Goal: Task Accomplishment & Management: Complete application form

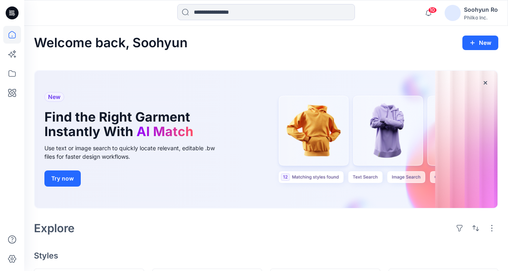
scroll to position [161, 0]
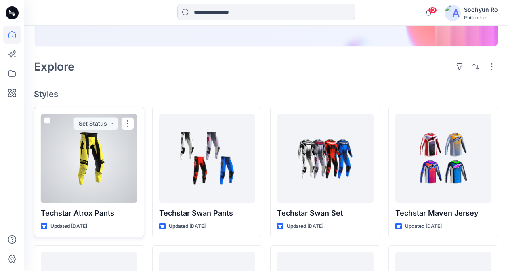
click at [91, 166] on div at bounding box center [89, 158] width 96 height 89
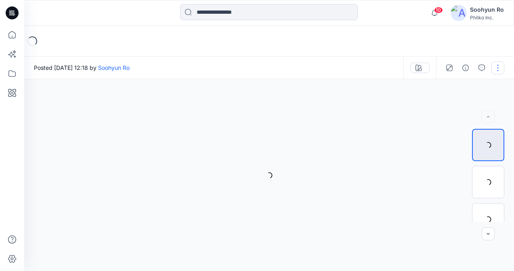
click at [498, 69] on button "button" at bounding box center [497, 67] width 13 height 13
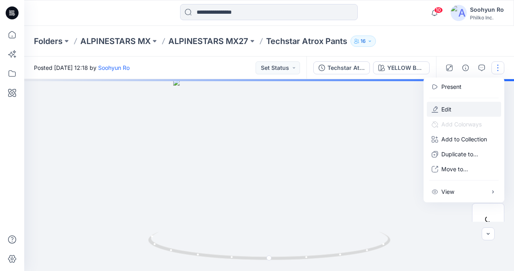
click at [462, 103] on button "Edit" at bounding box center [464, 109] width 74 height 15
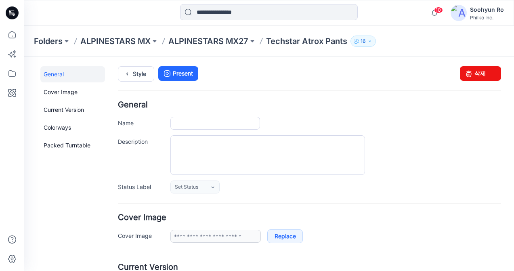
type input "**********"
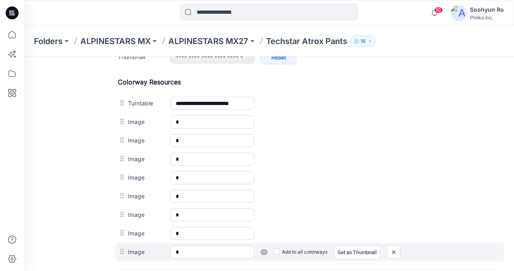
scroll to position [452, 0]
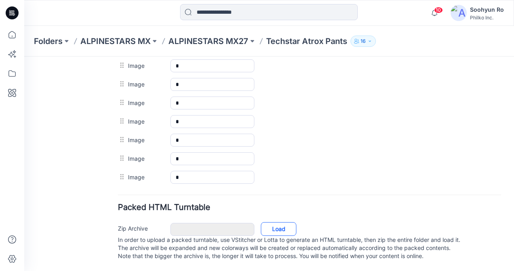
click at [291, 222] on link "Load" at bounding box center [279, 229] width 36 height 14
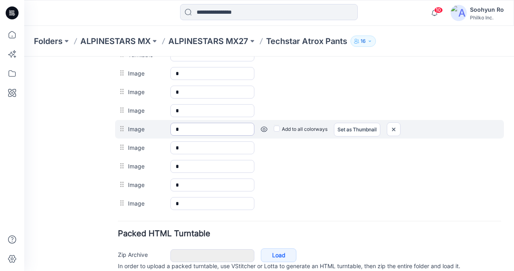
scroll to position [371, 0]
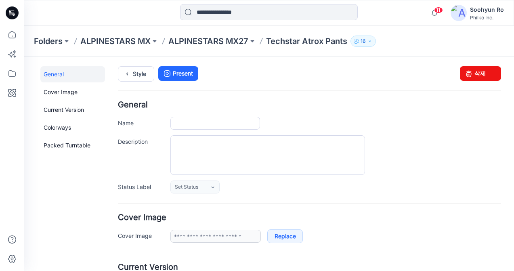
type input "**********"
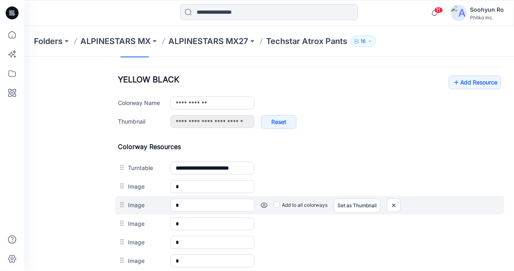
scroll to position [349, 0]
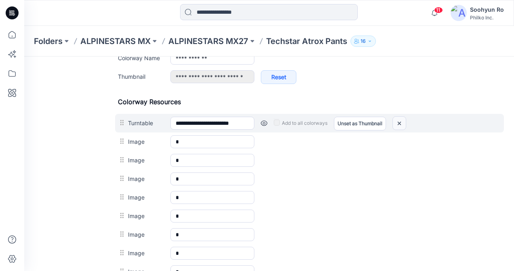
click at [402, 118] on img at bounding box center [399, 123] width 13 height 13
click at [393, 123] on img at bounding box center [393, 123] width 13 height 13
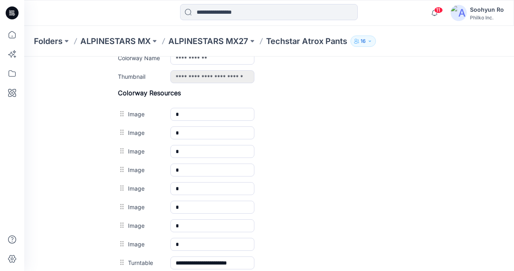
type input "**********"
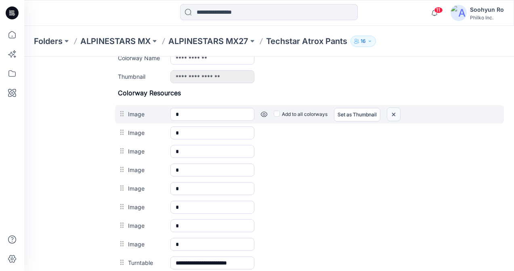
click at [394, 119] on img at bounding box center [393, 114] width 13 height 13
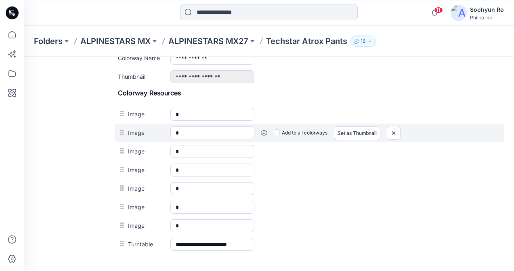
click at [394, 123] on div "Image * Cancel Add to all colorways Set as Thumbnail Unset as Thumbnail" at bounding box center [309, 132] width 389 height 19
click at [393, 130] on img at bounding box center [393, 132] width 13 height 13
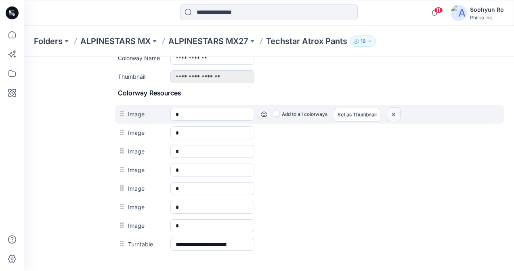
click at [394, 115] on img at bounding box center [393, 114] width 13 height 13
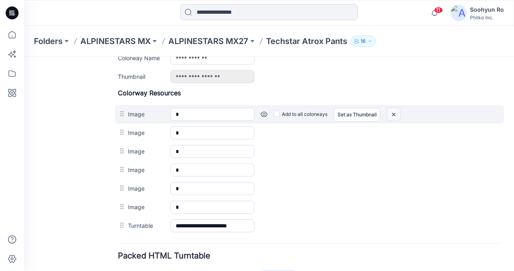
click at [396, 130] on div "Colorway Resources Image * Cancel Add to all colorways Set as Thumbnail Unset a…" at bounding box center [309, 162] width 383 height 146
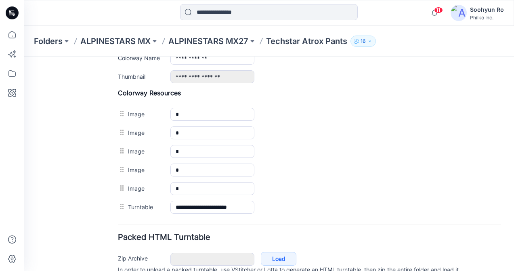
click at [24, 56] on img at bounding box center [24, 56] width 0 height 0
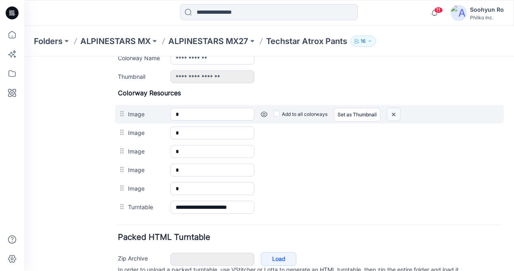
click at [394, 113] on img at bounding box center [393, 114] width 13 height 13
click at [394, 113] on div at bounding box center [394, 114] width 14 height 14
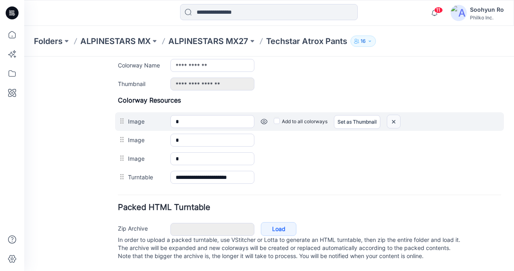
click at [397, 116] on img at bounding box center [393, 121] width 13 height 13
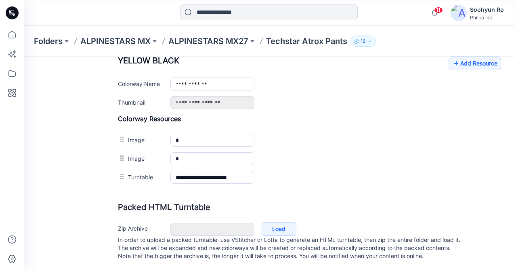
scroll to position [331, 0]
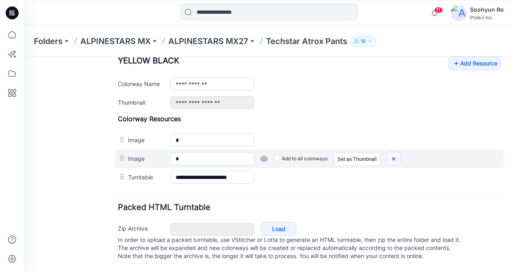
click at [394, 153] on img at bounding box center [393, 158] width 13 height 13
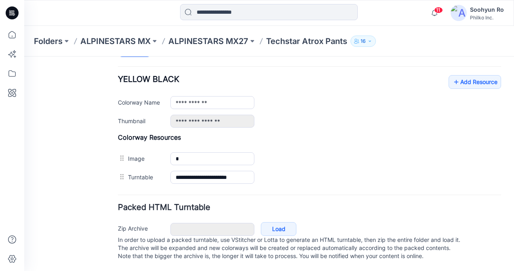
scroll to position [313, 0]
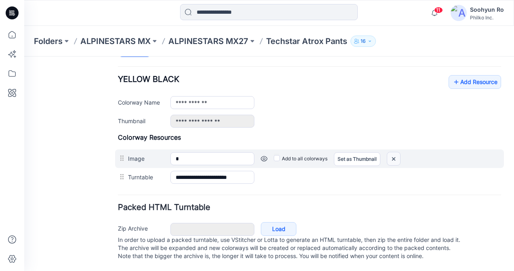
click at [391, 153] on img at bounding box center [393, 158] width 13 height 13
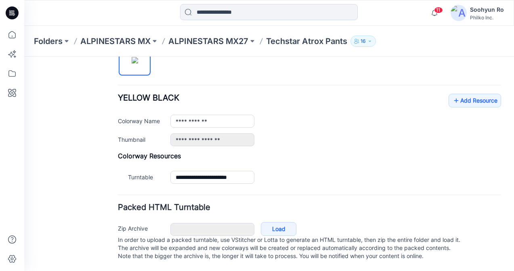
scroll to position [294, 0]
click at [456, 94] on link "Add Resource" at bounding box center [474, 101] width 52 height 14
click at [452, 94] on icon at bounding box center [456, 100] width 8 height 13
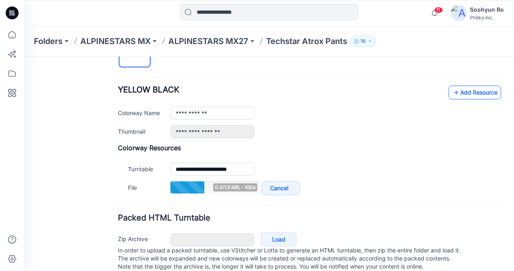
click at [452, 89] on icon at bounding box center [456, 92] width 8 height 13
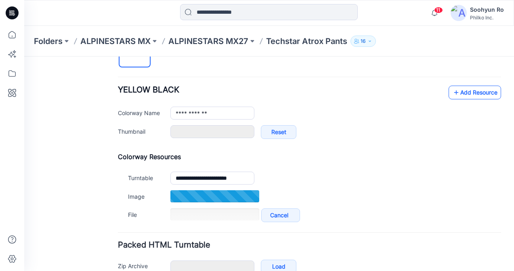
click at [467, 89] on link "Add Resource" at bounding box center [474, 93] width 52 height 14
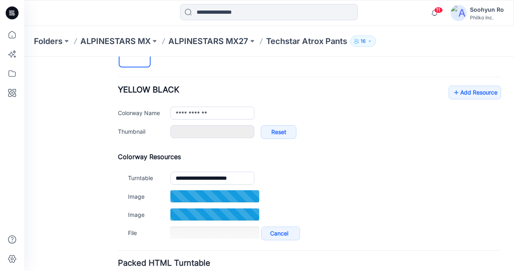
click at [460, 84] on div "**********" at bounding box center [309, 129] width 383 height 228
click at [461, 90] on link "Add Resource" at bounding box center [474, 93] width 52 height 14
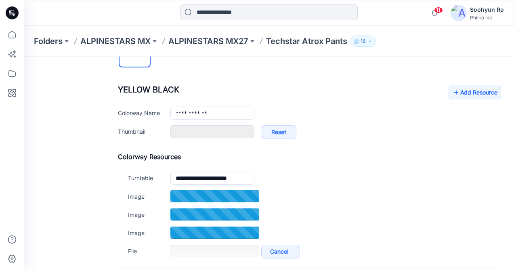
type input "*"
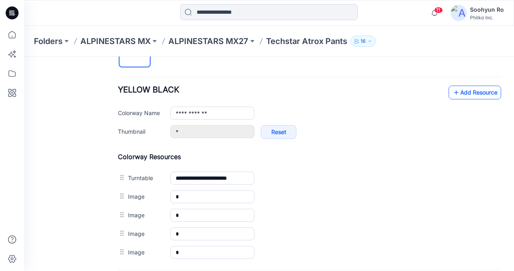
click at [459, 89] on link "Add Resource" at bounding box center [474, 93] width 52 height 14
click at [458, 92] on link "Add Resource" at bounding box center [474, 93] width 52 height 14
click at [466, 93] on link "Add Resource" at bounding box center [474, 93] width 52 height 14
click at [455, 94] on link "Add Resource" at bounding box center [474, 93] width 52 height 14
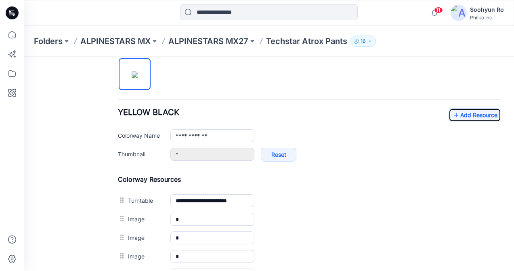
scroll to position [271, 0]
click at [473, 106] on div "**********" at bounding box center [309, 189] width 383 height 302
click at [470, 111] on link "Add Resource" at bounding box center [474, 116] width 52 height 14
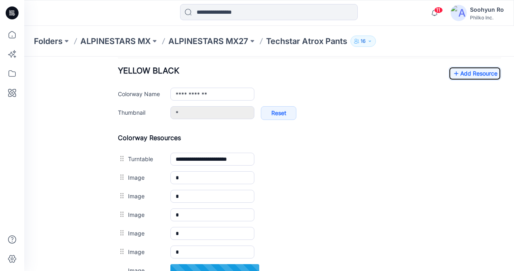
scroll to position [312, 0]
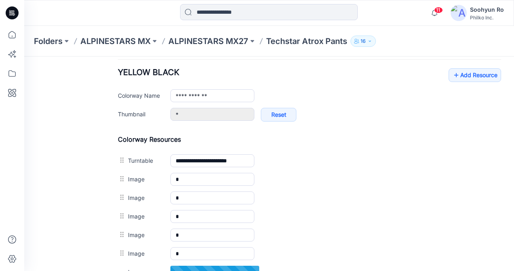
click at [473, 86] on div "**********" at bounding box center [309, 98] width 383 height 61
click at [472, 85] on div "**********" at bounding box center [309, 98] width 383 height 61
click at [471, 77] on link "Add Resource" at bounding box center [474, 75] width 52 height 14
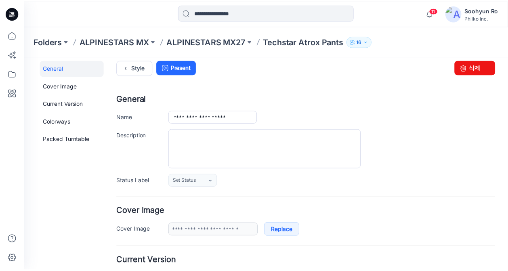
scroll to position [0, 0]
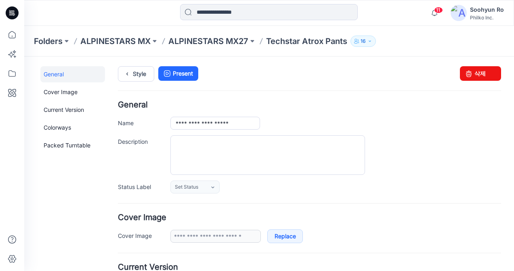
click at [233, 32] on div "Folders ALPINESTARS MX ALPINESTARS MX27 Techstar Atrox Pants 16" at bounding box center [268, 41] width 489 height 31
click at [228, 38] on p "ALPINESTARS MX27" at bounding box center [208, 41] width 80 height 11
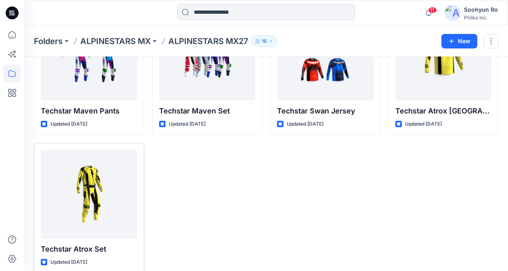
scroll to position [236, 0]
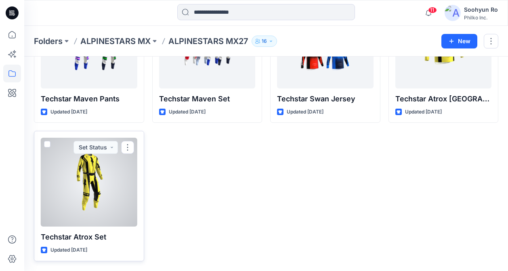
click at [84, 192] on div at bounding box center [89, 182] width 96 height 89
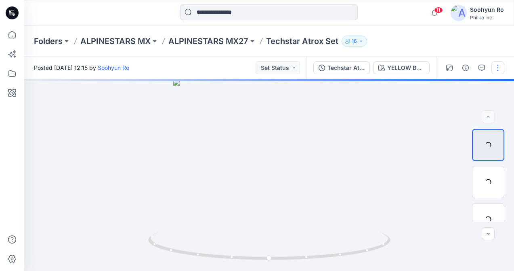
click at [500, 61] on button "button" at bounding box center [497, 67] width 13 height 13
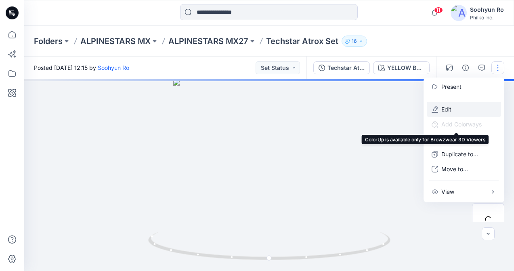
click at [443, 110] on p "Edit" at bounding box center [446, 109] width 10 height 8
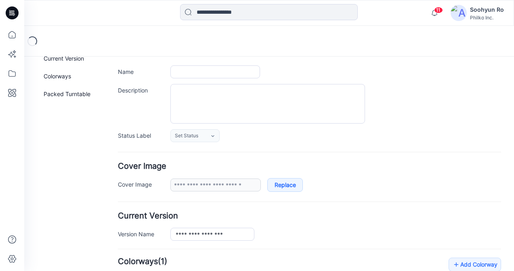
type input "**********"
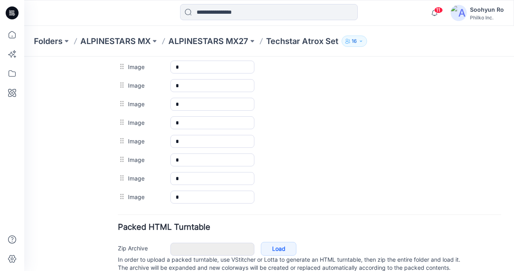
scroll to position [444, 0]
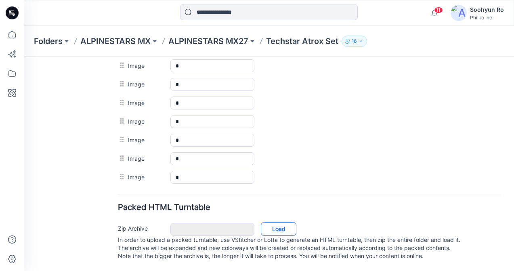
click at [289, 226] on link "Load" at bounding box center [279, 229] width 36 height 14
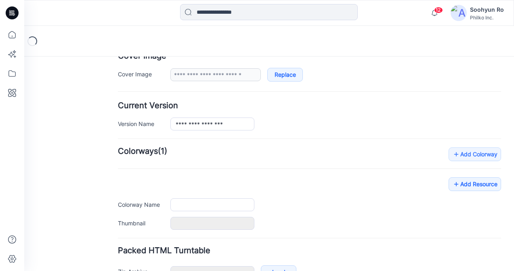
type input "**********"
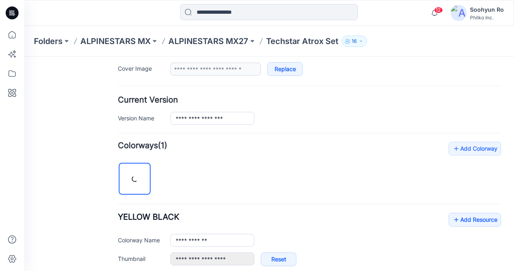
scroll to position [323, 0]
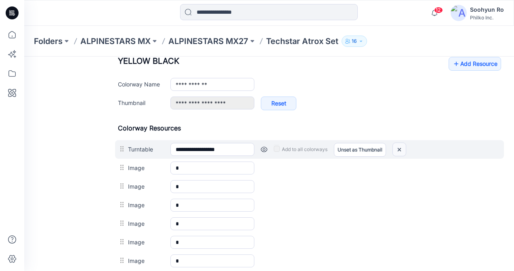
drag, startPoint x: 401, startPoint y: 150, endPoint x: 325, endPoint y: 82, distance: 101.7
click at [401, 150] on img at bounding box center [399, 149] width 13 height 13
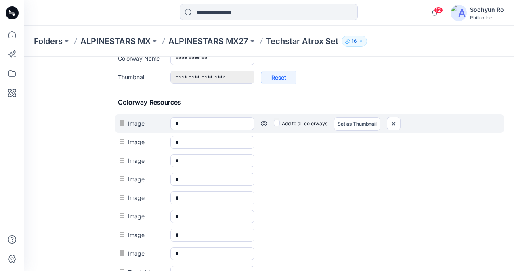
scroll to position [363, 0]
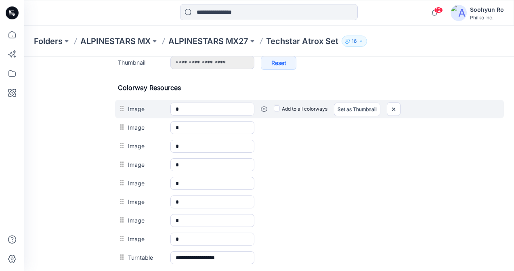
type input "**********"
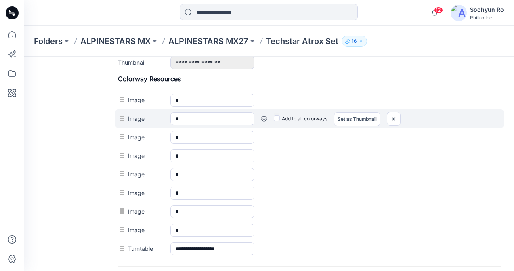
click at [399, 109] on div "Image * Cancel Add to all colorways Set as Thumbnail Unset as Thumbnail" at bounding box center [309, 118] width 389 height 19
click at [393, 120] on img at bounding box center [393, 118] width 13 height 13
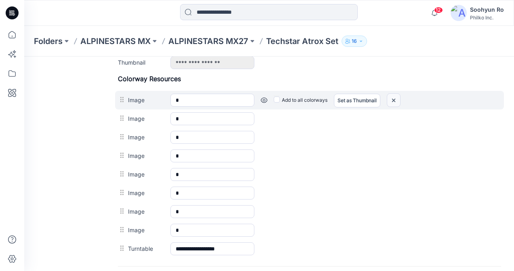
click at [392, 105] on img at bounding box center [393, 100] width 13 height 13
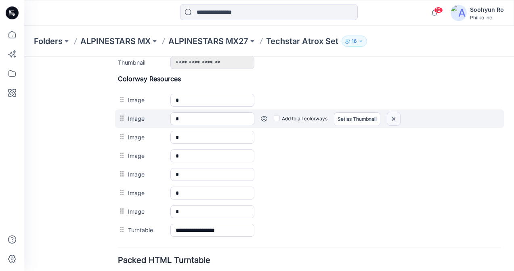
drag, startPoint x: 396, startPoint y: 116, endPoint x: 316, endPoint y: 83, distance: 86.6
click at [396, 116] on img at bounding box center [393, 118] width 13 height 13
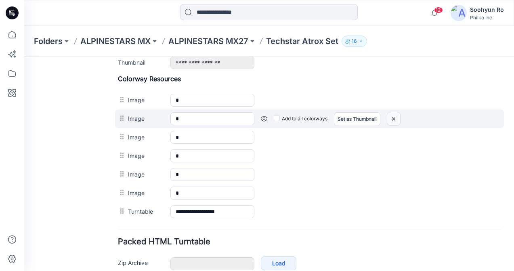
click at [397, 125] on img at bounding box center [393, 118] width 13 height 13
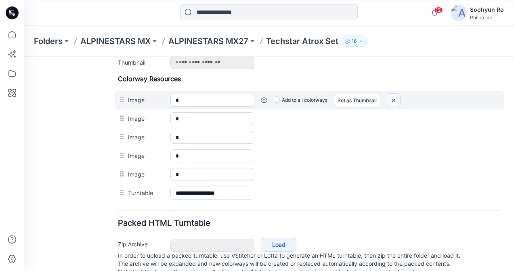
click at [394, 99] on img at bounding box center [393, 100] width 13 height 13
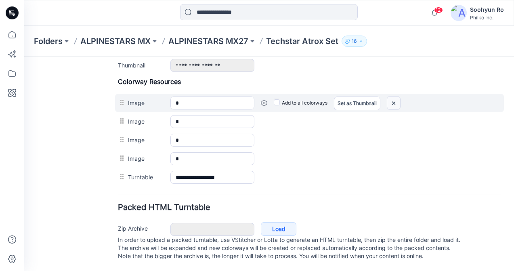
click at [391, 100] on img at bounding box center [393, 102] width 13 height 13
drag, startPoint x: 329, startPoint y: 88, endPoint x: 397, endPoint y: 102, distance: 69.2
click at [397, 102] on img at bounding box center [393, 102] width 13 height 13
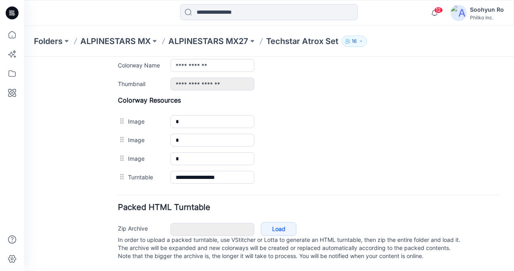
scroll to position [350, 0]
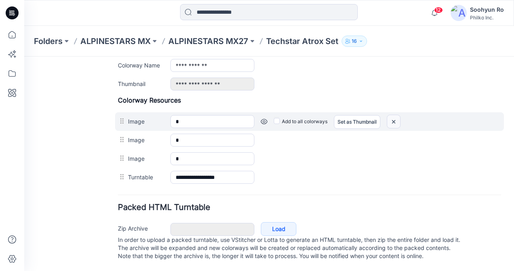
drag, startPoint x: 395, startPoint y: 111, endPoint x: 322, endPoint y: 84, distance: 77.9
click at [395, 115] on img at bounding box center [393, 121] width 13 height 13
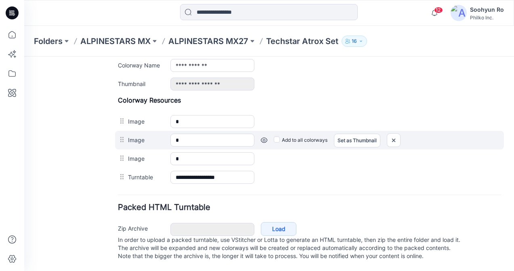
click at [393, 131] on div "Image * Cancel Add to all colorways Set as Thumbnail Unset as Thumbnail" at bounding box center [309, 140] width 389 height 19
drag, startPoint x: 394, startPoint y: 127, endPoint x: 327, endPoint y: 88, distance: 78.1
click at [394, 134] on img at bounding box center [393, 140] width 13 height 13
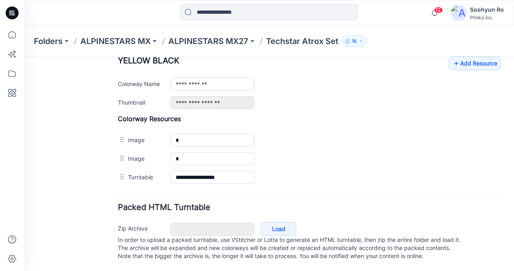
scroll to position [331, 0]
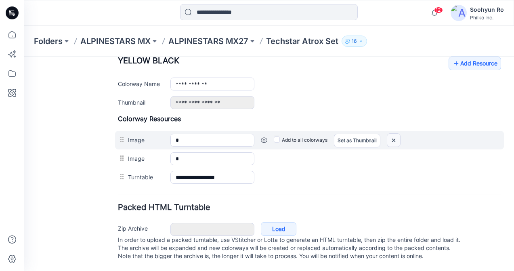
drag, startPoint x: 393, startPoint y: 134, endPoint x: 311, endPoint y: 88, distance: 94.7
click at [393, 134] on img at bounding box center [393, 140] width 13 height 13
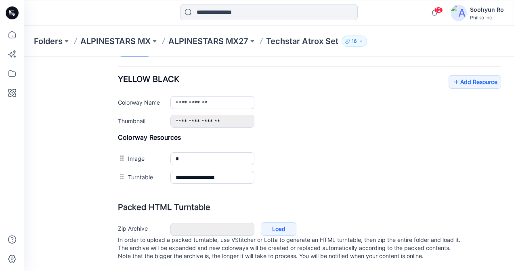
scroll to position [313, 0]
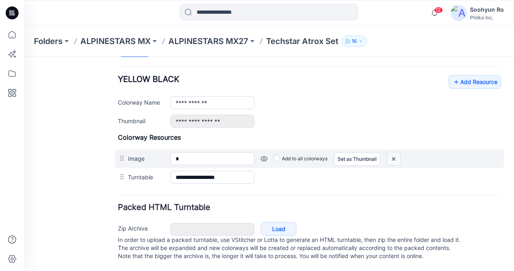
drag, startPoint x: 392, startPoint y: 147, endPoint x: 327, endPoint y: 87, distance: 88.2
click at [392, 152] on img at bounding box center [393, 158] width 13 height 13
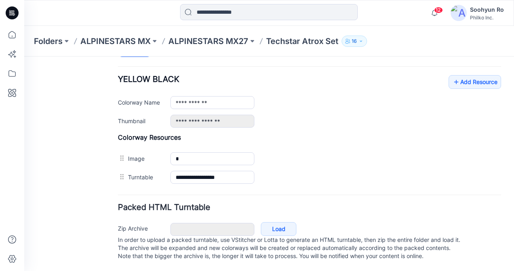
scroll to position [294, 0]
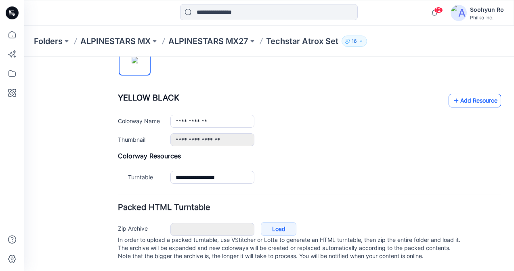
click at [480, 94] on link "Add Resource" at bounding box center [474, 101] width 52 height 14
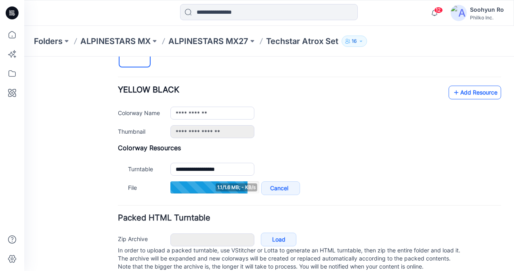
click at [459, 91] on link "Add Resource" at bounding box center [474, 93] width 52 height 14
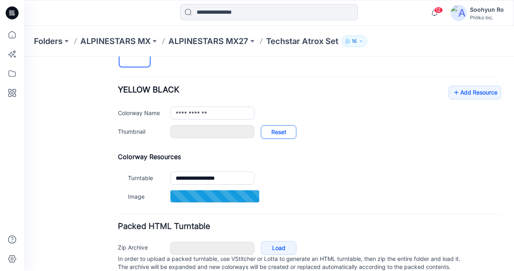
click at [291, 130] on link "Reset" at bounding box center [279, 132] width 36 height 14
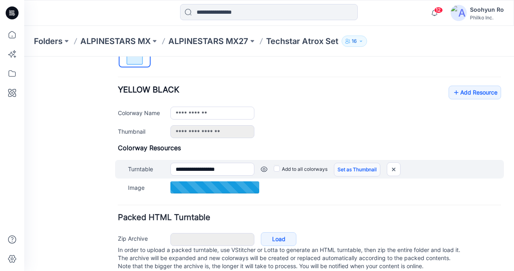
click at [347, 167] on link "Set as Thumbnail" at bounding box center [357, 170] width 46 height 14
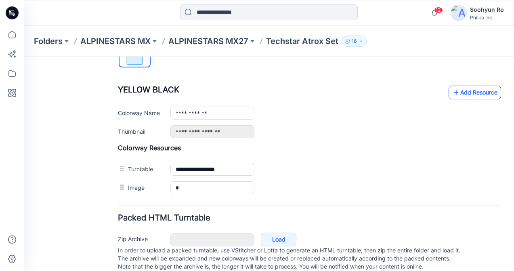
type input "**********"
click at [469, 90] on link "Add Resource" at bounding box center [474, 93] width 52 height 14
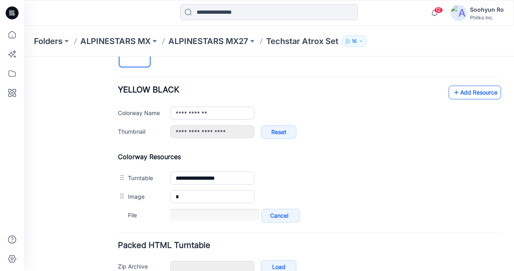
click at [479, 91] on link "Add Resource" at bounding box center [474, 93] width 52 height 14
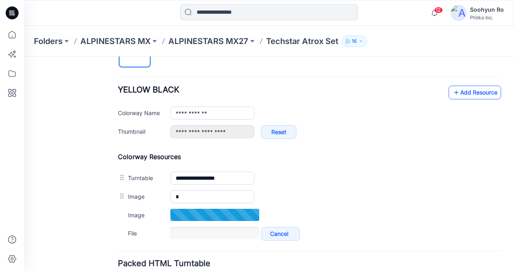
click at [452, 98] on icon at bounding box center [456, 92] width 8 height 13
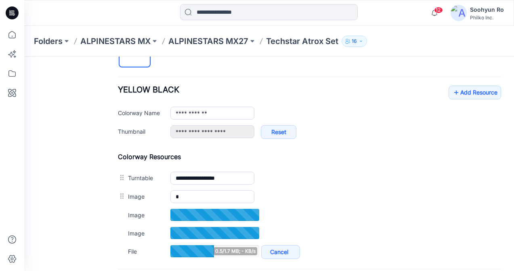
click at [468, 82] on div "**********" at bounding box center [309, 138] width 383 height 246
click at [468, 90] on link "Add Resource" at bounding box center [474, 93] width 52 height 14
click at [468, 89] on link "Add Resource" at bounding box center [474, 93] width 52 height 14
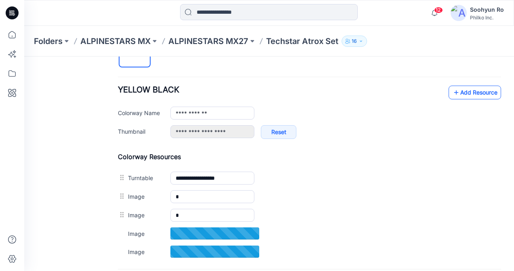
click at [455, 91] on link "Add Resource" at bounding box center [474, 93] width 52 height 14
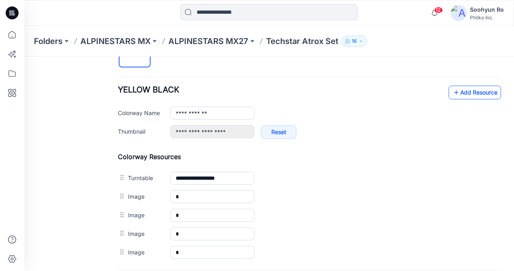
click at [464, 86] on link "Add Resource" at bounding box center [474, 93] width 52 height 14
click at [466, 83] on div "**********" at bounding box center [309, 148] width 383 height 266
click at [467, 88] on link "Add Resource" at bounding box center [474, 93] width 52 height 14
click at [458, 88] on link "Add Resource" at bounding box center [474, 93] width 52 height 14
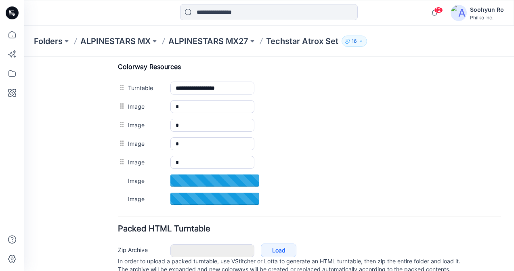
scroll to position [333, 0]
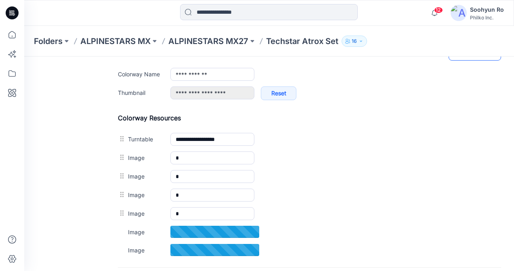
click at [469, 59] on link "Add Resource" at bounding box center [474, 54] width 52 height 14
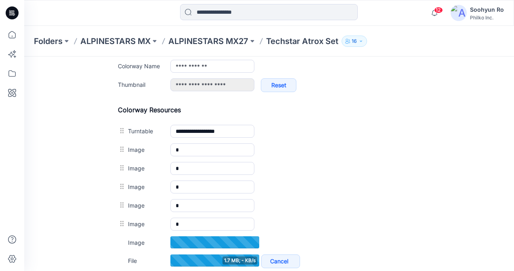
scroll to position [311, 0]
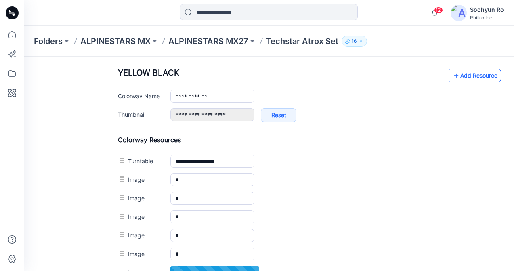
click at [462, 76] on link "Add Resource" at bounding box center [474, 76] width 52 height 14
click at [458, 75] on link "Add Resource" at bounding box center [474, 76] width 52 height 14
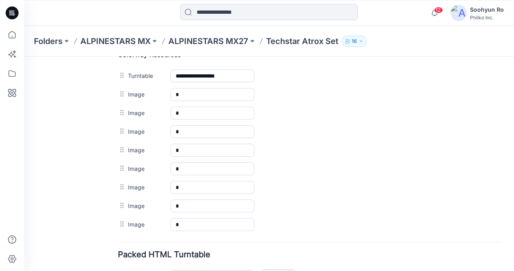
scroll to position [432, 0]
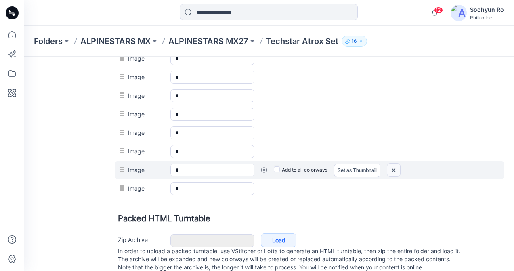
drag, startPoint x: 324, startPoint y: 86, endPoint x: 392, endPoint y: 168, distance: 106.3
click at [392, 168] on img at bounding box center [393, 169] width 13 height 13
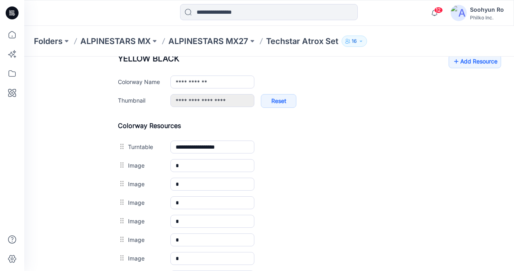
scroll to position [311, 0]
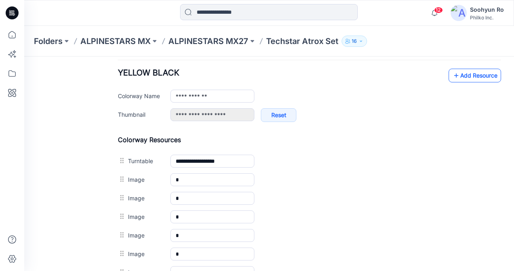
click at [483, 77] on link "Add Resource" at bounding box center [474, 76] width 52 height 14
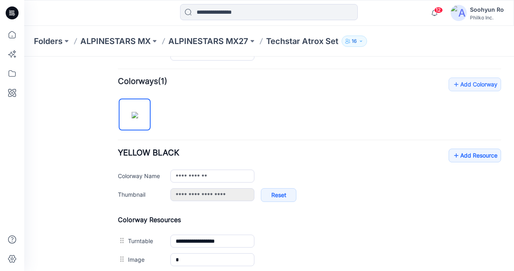
click at [456, 163] on div "**********" at bounding box center [309, 178] width 383 height 61
click at [456, 157] on link "Add Resource" at bounding box center [474, 155] width 52 height 14
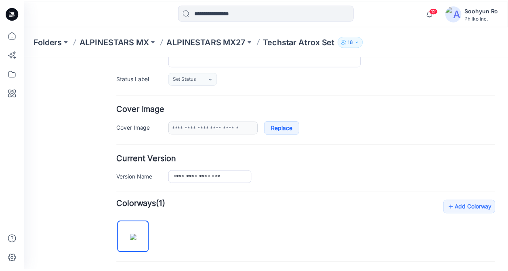
scroll to position [0, 0]
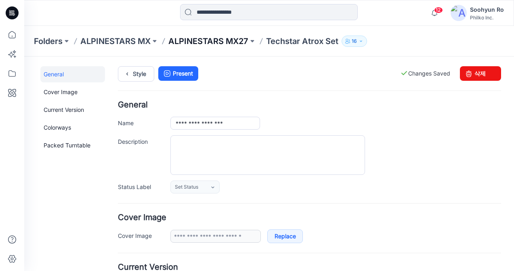
click at [186, 40] on p "ALPINESTARS MX27" at bounding box center [208, 41] width 80 height 11
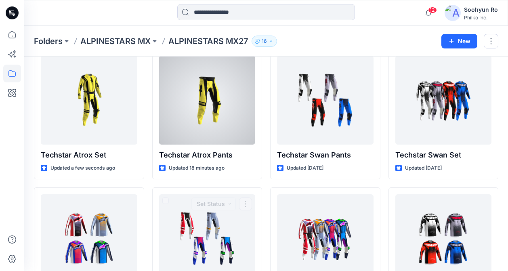
scroll to position [40, 0]
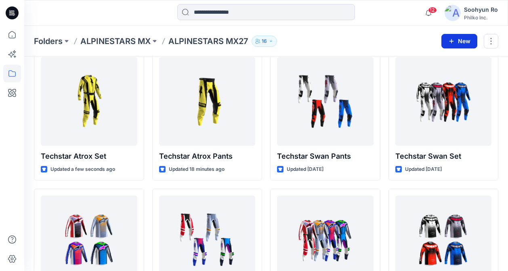
click at [452, 42] on icon "button" at bounding box center [451, 41] width 6 height 6
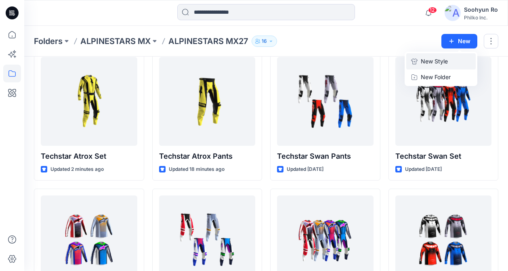
click at [448, 59] on button "New Style" at bounding box center [440, 61] width 69 height 16
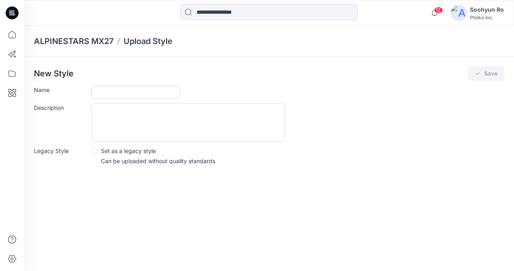
click at [138, 86] on input "Name" at bounding box center [135, 92] width 89 height 13
type input "*"
type input "**********"
click at [491, 66] on div "**********" at bounding box center [268, 117] width 489 height 123
click at [489, 71] on button "Save" at bounding box center [485, 73] width 37 height 15
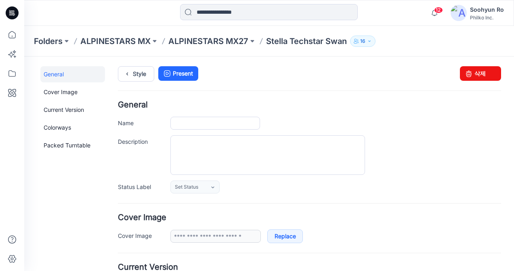
type input "**********"
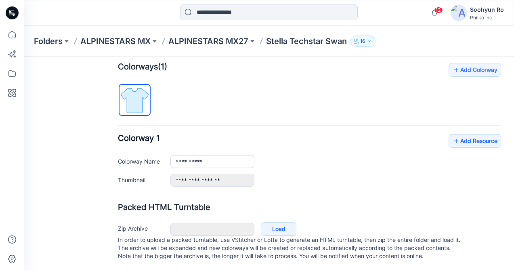
scroll to position [254, 0]
click at [280, 222] on link "Load" at bounding box center [279, 229] width 36 height 14
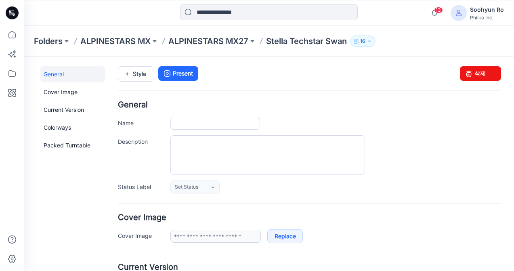
type input "**********"
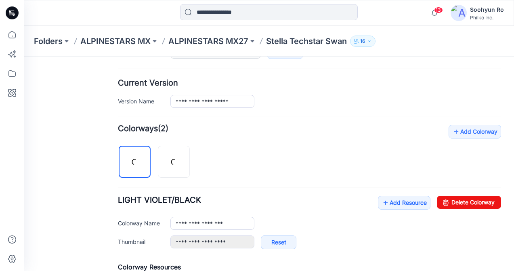
scroll to position [202, 0]
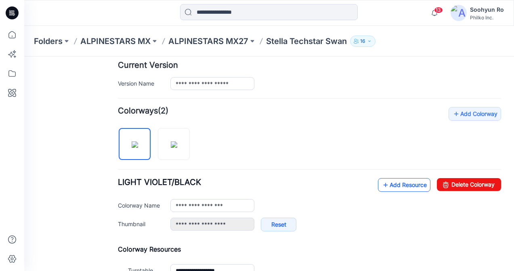
click at [399, 187] on link "Add Resource" at bounding box center [404, 185] width 52 height 14
click at [397, 182] on link "Add Resource" at bounding box center [404, 185] width 52 height 14
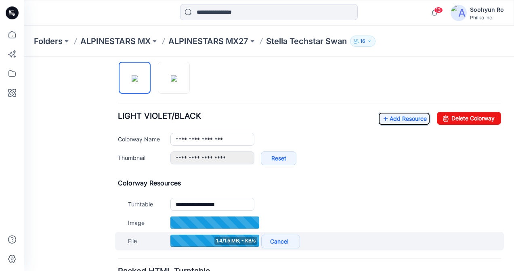
scroll to position [282, 0]
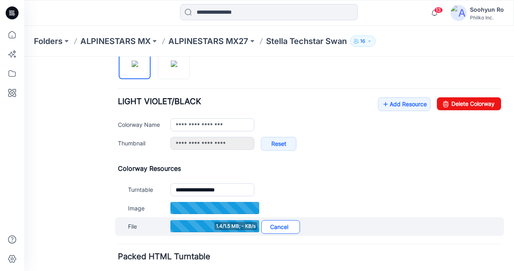
click at [289, 225] on link "Cancel" at bounding box center [280, 227] width 39 height 14
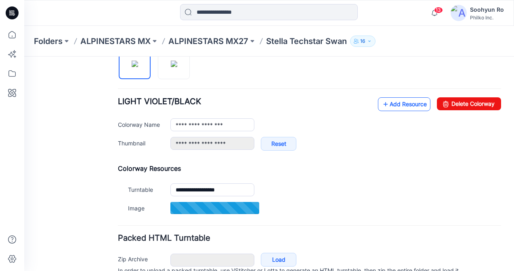
click at [398, 110] on link "Add Resource" at bounding box center [404, 104] width 52 height 14
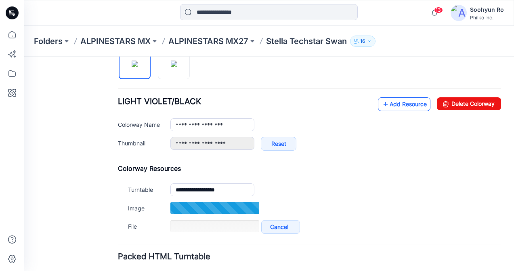
click at [386, 108] on link "Add Resource" at bounding box center [404, 104] width 52 height 14
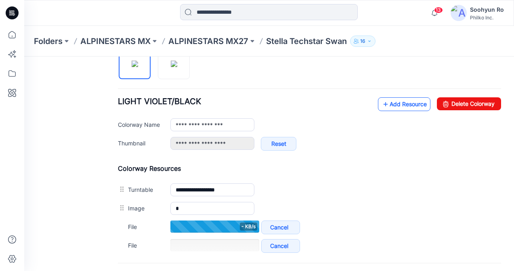
click at [381, 108] on icon at bounding box center [385, 104] width 8 height 13
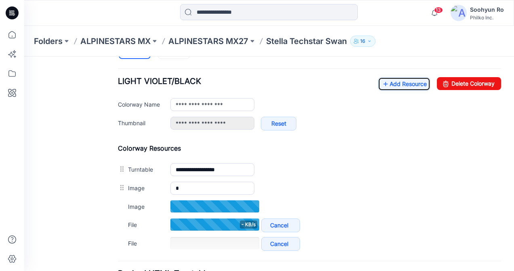
scroll to position [323, 0]
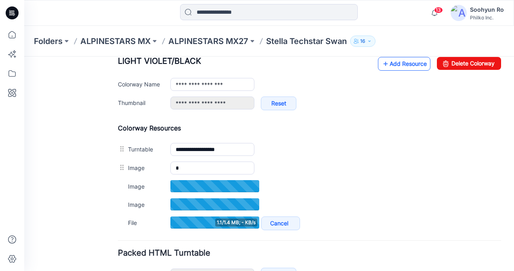
click at [399, 65] on link "Add Resource" at bounding box center [404, 64] width 52 height 14
click at [382, 66] on icon at bounding box center [385, 63] width 8 height 13
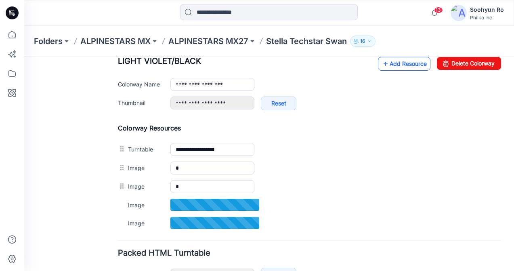
click at [383, 65] on link "Add Resource" at bounding box center [404, 64] width 52 height 14
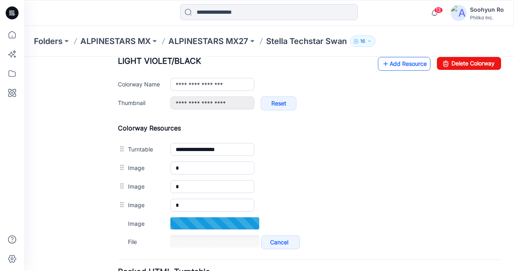
click at [381, 64] on icon at bounding box center [385, 63] width 8 height 13
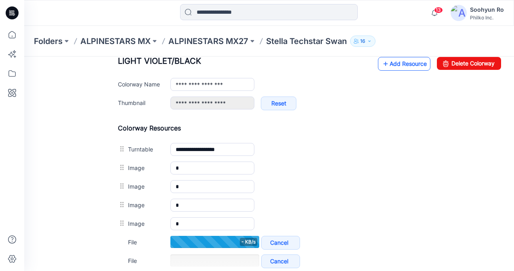
click at [403, 63] on link "Add Resource" at bounding box center [404, 64] width 52 height 14
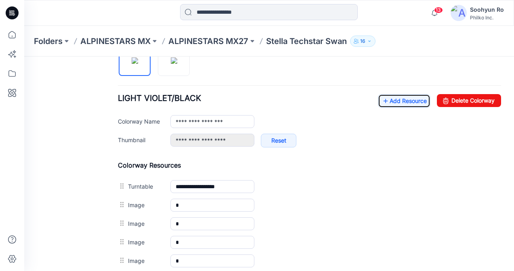
scroll to position [282, 0]
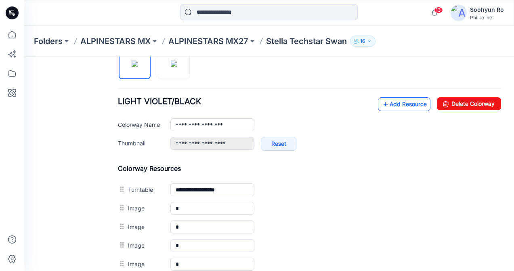
click at [392, 101] on link "Add Resource" at bounding box center [404, 104] width 52 height 14
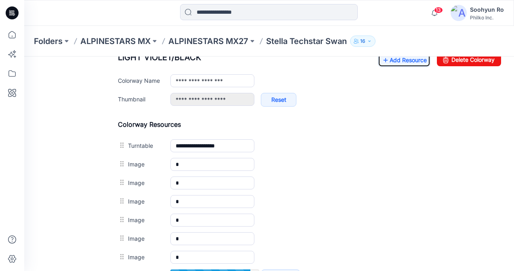
scroll to position [312, 0]
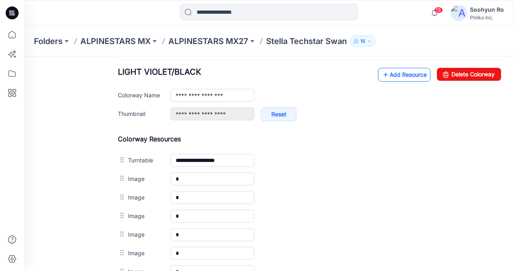
click at [389, 80] on link "Add Resource" at bounding box center [404, 75] width 52 height 14
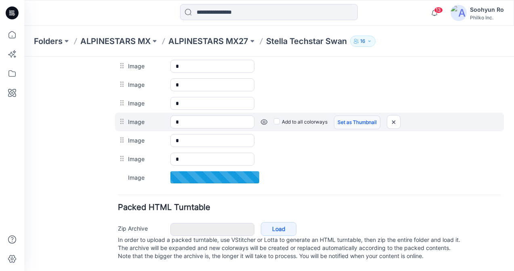
scroll to position [312, 0]
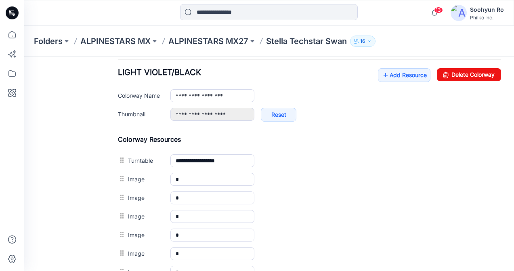
click at [400, 82] on div "**********" at bounding box center [309, 98] width 383 height 61
click at [402, 76] on link "Add Resource" at bounding box center [404, 75] width 52 height 14
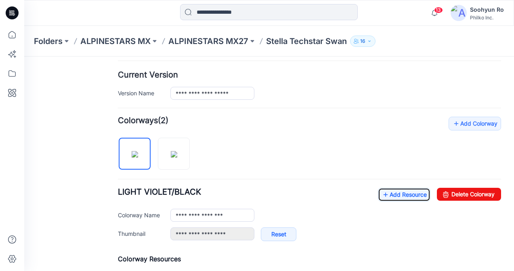
scroll to position [190, 0]
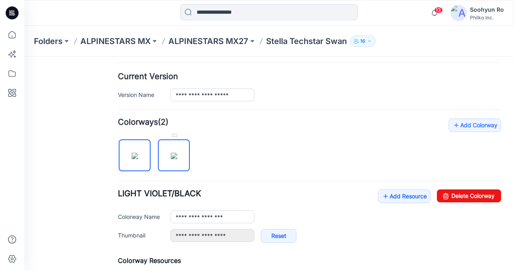
click at [177, 159] on img at bounding box center [174, 156] width 6 height 6
type input "**********"
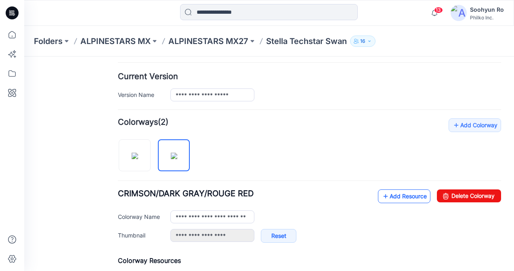
click at [381, 199] on icon at bounding box center [385, 196] width 8 height 13
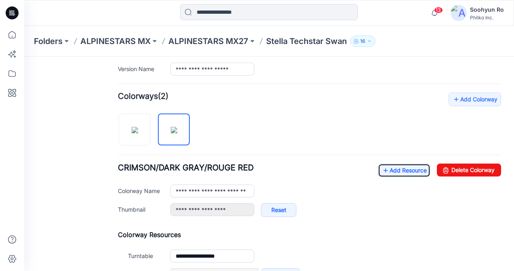
scroll to position [231, 0]
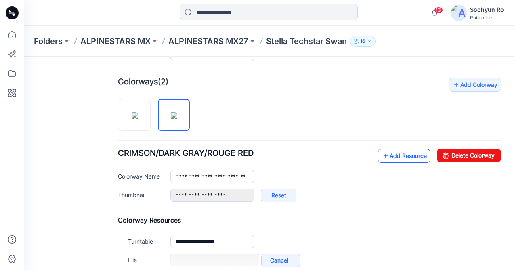
click at [416, 153] on link "Add Resource" at bounding box center [404, 156] width 52 height 14
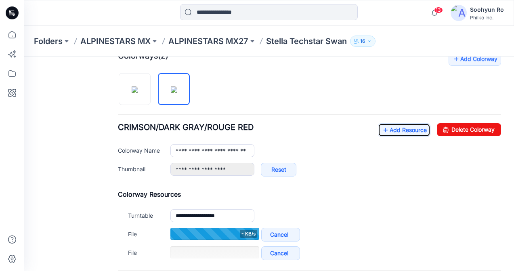
scroll to position [271, 0]
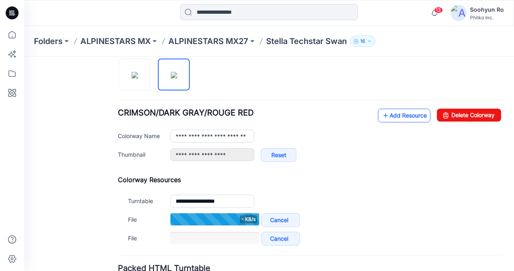
click at [404, 117] on link "Add Resource" at bounding box center [404, 116] width 52 height 14
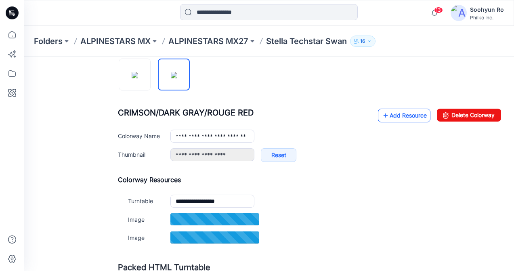
click at [387, 116] on link "Add Resource" at bounding box center [404, 116] width 52 height 14
click at [391, 115] on link "Add Resource" at bounding box center [404, 116] width 52 height 14
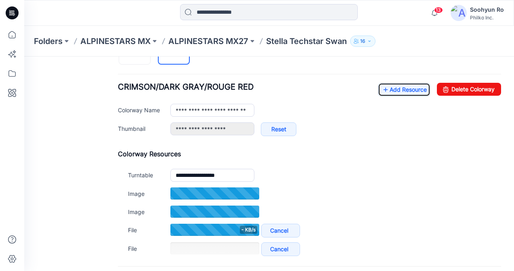
scroll to position [312, 0]
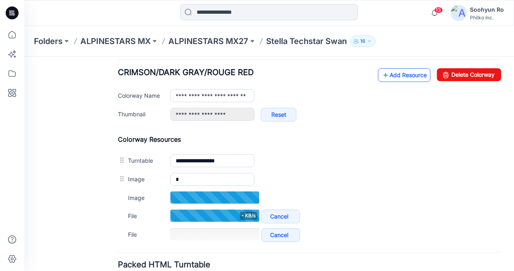
click at [399, 75] on link "Add Resource" at bounding box center [404, 75] width 52 height 14
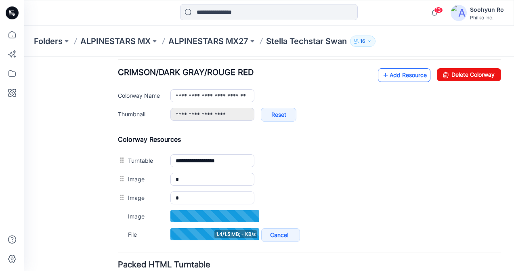
click at [391, 71] on link "Add Resource" at bounding box center [404, 75] width 52 height 14
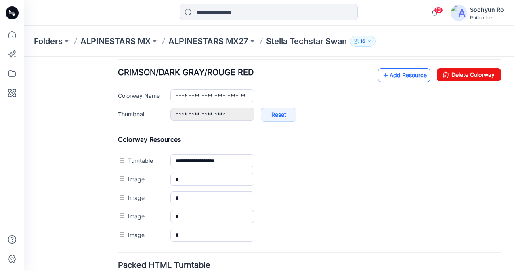
click at [405, 77] on link "Add Resource" at bounding box center [404, 75] width 52 height 14
click at [381, 73] on icon at bounding box center [385, 75] width 8 height 13
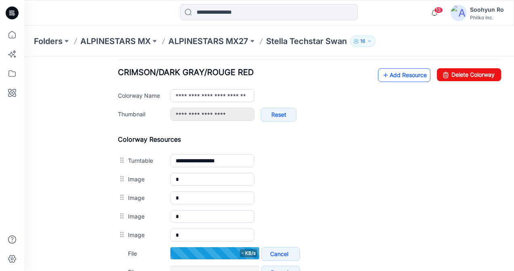
click at [400, 75] on link "Add Resource" at bounding box center [404, 75] width 52 height 14
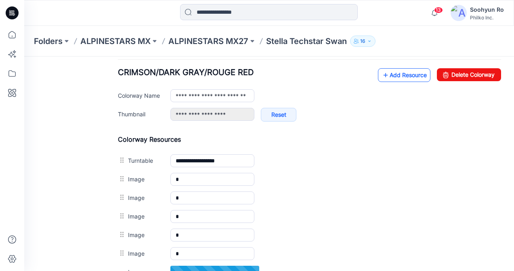
click at [402, 71] on link "Add Resource" at bounding box center [404, 75] width 52 height 14
click at [399, 73] on link "Add Resource" at bounding box center [404, 75] width 52 height 14
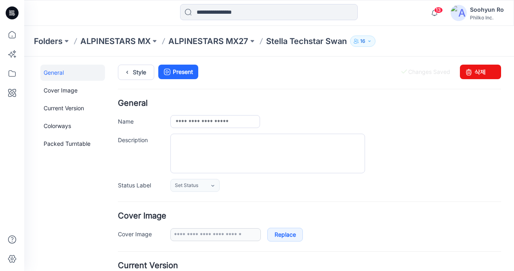
scroll to position [0, 0]
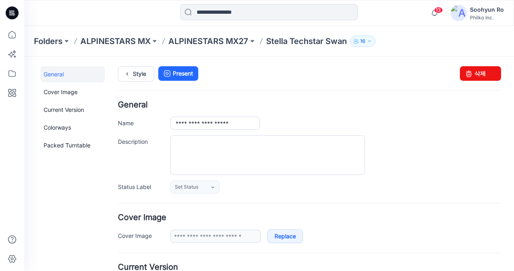
click at [176, 44] on p "ALPINESTARS MX27" at bounding box center [208, 41] width 80 height 11
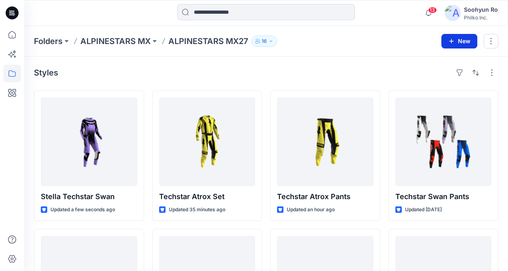
click at [458, 48] on button "New" at bounding box center [459, 41] width 36 height 15
click at [416, 61] on icon "button" at bounding box center [414, 61] width 6 height 6
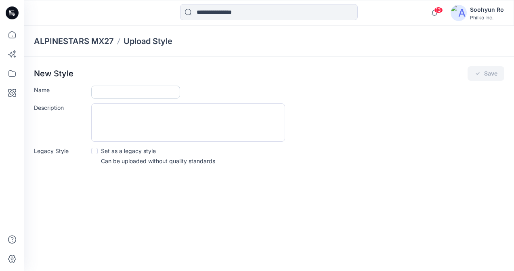
click at [130, 91] on input "Name" at bounding box center [135, 92] width 89 height 13
click at [129, 93] on input "***" at bounding box center [135, 92] width 89 height 13
click at [135, 94] on input "***" at bounding box center [135, 92] width 89 height 13
click at [129, 92] on input "***" at bounding box center [135, 92] width 89 height 13
click at [134, 92] on input "**********" at bounding box center [135, 92] width 89 height 13
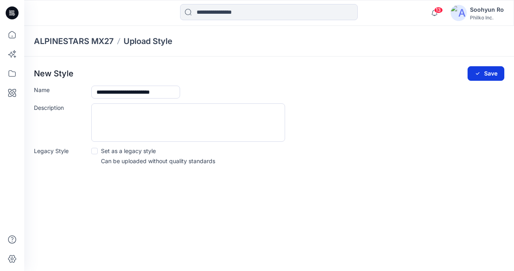
type input "**********"
click at [492, 76] on button "Save" at bounding box center [485, 73] width 37 height 15
click at [487, 72] on button "Save" at bounding box center [485, 73] width 37 height 15
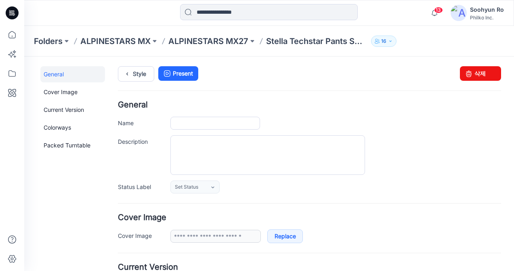
type input "**********"
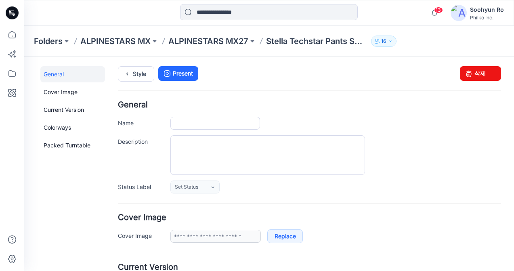
type input "**********"
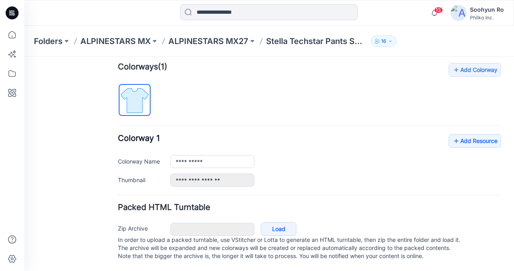
scroll to position [254, 0]
click at [452, 138] on icon at bounding box center [456, 140] width 8 height 13
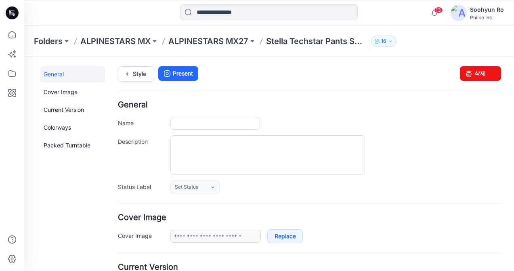
type input "**********"
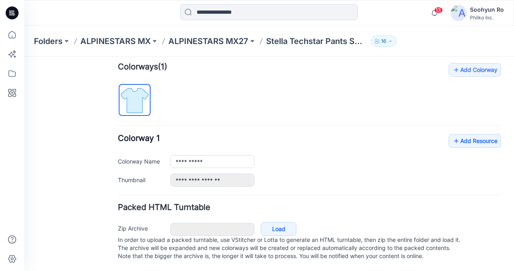
scroll to position [254, 0]
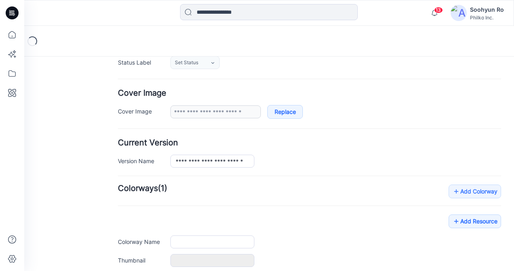
type input "**********"
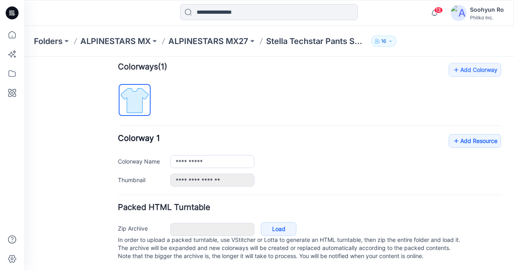
scroll to position [254, 0]
click at [277, 222] on link "Load" at bounding box center [279, 229] width 36 height 14
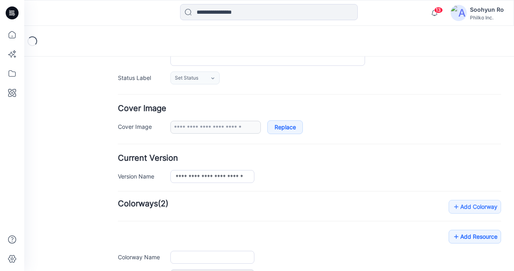
type input "**********"
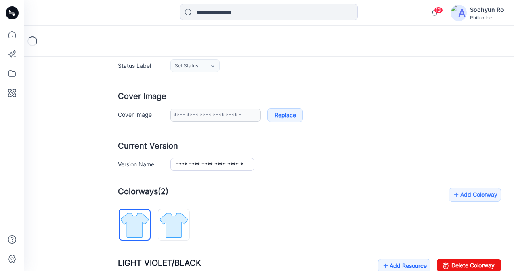
scroll to position [282, 0]
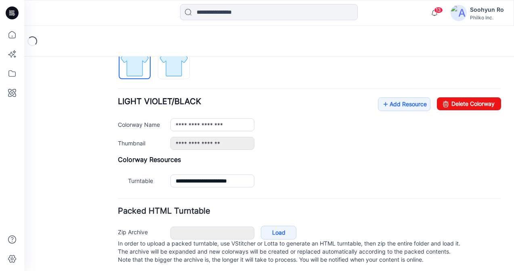
drag, startPoint x: 136, startPoint y: 75, endPoint x: 149, endPoint y: 77, distance: 12.6
click at [136, 75] on img at bounding box center [134, 63] width 30 height 30
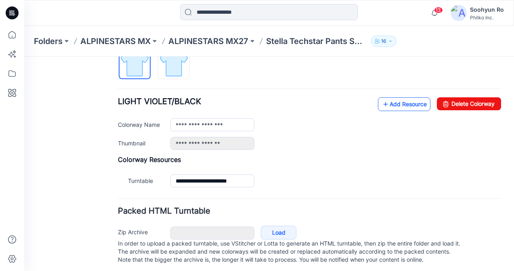
click at [381, 108] on icon at bounding box center [385, 104] width 8 height 13
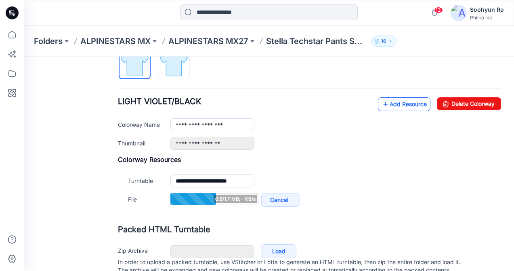
click at [399, 102] on link "Add Resource" at bounding box center [404, 104] width 52 height 14
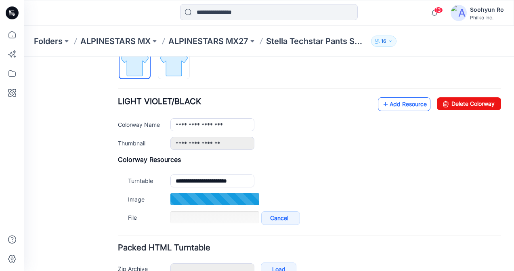
click at [404, 107] on link "Add Resource" at bounding box center [404, 104] width 52 height 14
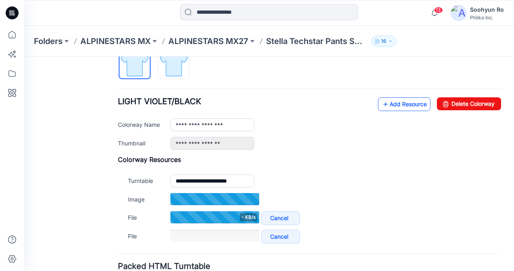
click at [422, 89] on div "**********" at bounding box center [309, 135] width 383 height 219
click at [401, 100] on link "Add Resource" at bounding box center [404, 104] width 52 height 14
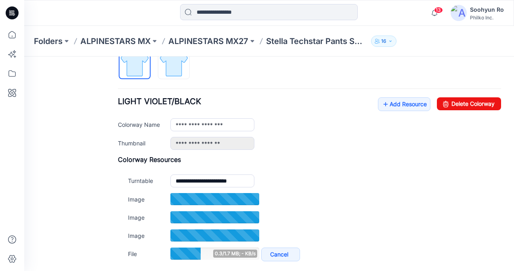
click at [310, 159] on h4 "Colorway Resources" at bounding box center [309, 159] width 383 height 8
click at [388, 109] on link "Add Resource" at bounding box center [404, 104] width 52 height 14
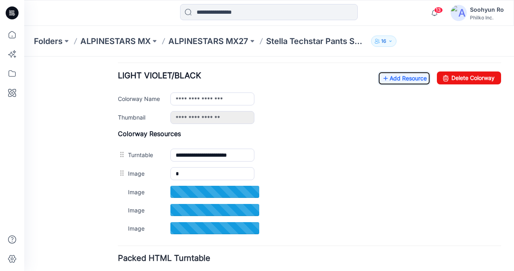
scroll to position [323, 0]
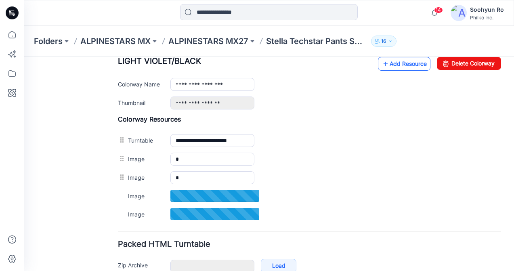
click at [403, 66] on link "Add Resource" at bounding box center [404, 64] width 52 height 14
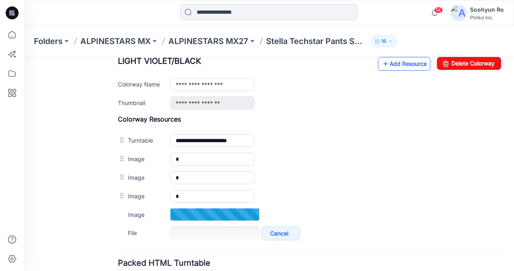
click at [398, 67] on link "Add Resource" at bounding box center [404, 64] width 52 height 14
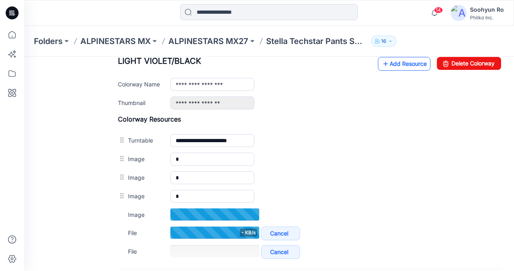
click at [399, 61] on link "Add Resource" at bounding box center [404, 64] width 52 height 14
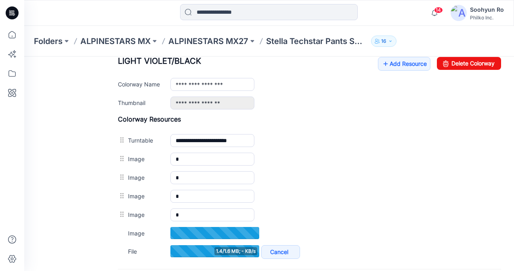
click at [402, 73] on div "**********" at bounding box center [309, 83] width 383 height 52
click at [399, 70] on link "Add Resource" at bounding box center [404, 64] width 52 height 14
click at [390, 70] on link "Add Resource" at bounding box center [404, 64] width 52 height 14
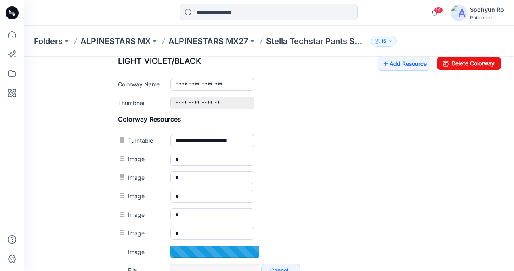
click at [392, 71] on div "**********" at bounding box center [309, 83] width 383 height 52
click at [395, 67] on link "Add Resource" at bounding box center [404, 64] width 52 height 14
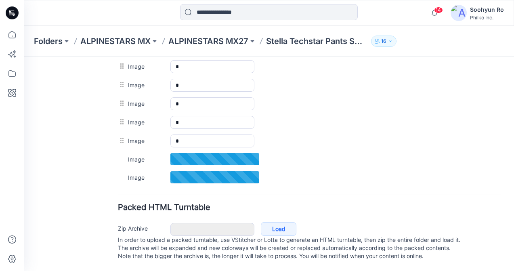
scroll to position [442, 0]
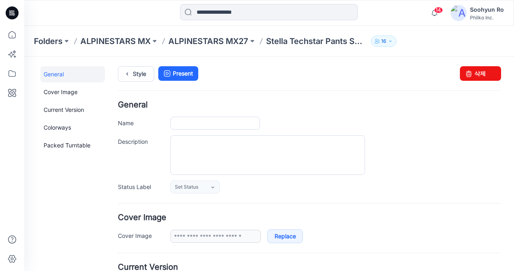
type input "**********"
click at [451, 135] on div "**********" at bounding box center [309, 147] width 383 height 92
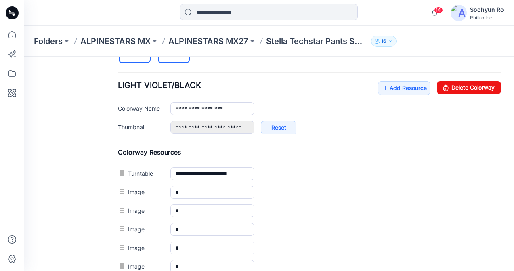
scroll to position [250, 0]
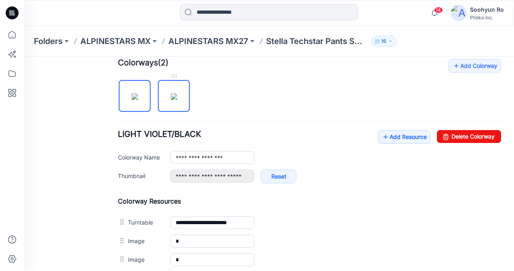
click at [177, 99] on img at bounding box center [174, 96] width 6 height 6
type input "**********"
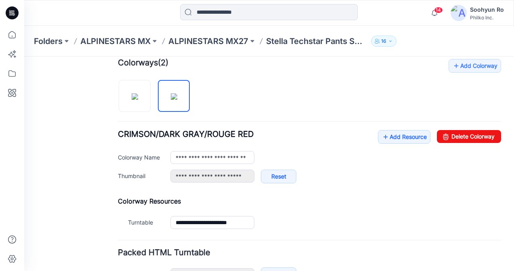
click at [373, 130] on div "**********" at bounding box center [309, 145] width 383 height 173
click at [382, 134] on link "Add Resource" at bounding box center [404, 137] width 52 height 14
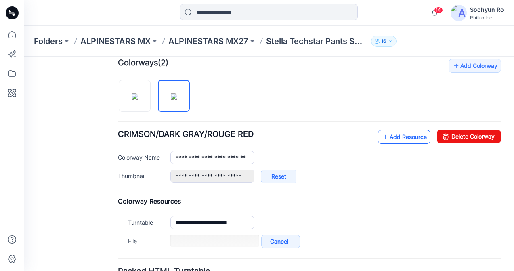
click at [402, 142] on link "Add Resource" at bounding box center [404, 137] width 52 height 14
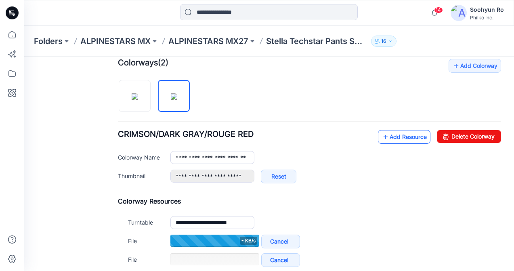
click at [381, 135] on icon at bounding box center [385, 136] width 8 height 13
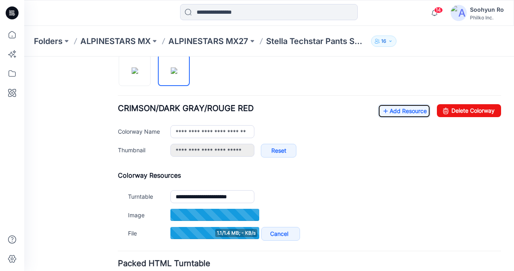
scroll to position [290, 0]
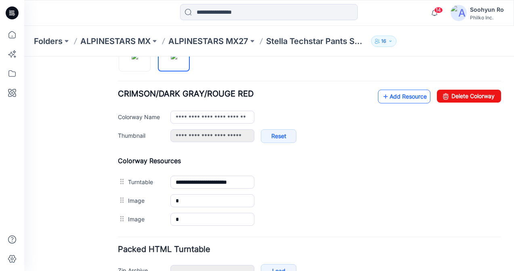
click at [392, 101] on link "Add Resource" at bounding box center [404, 97] width 52 height 14
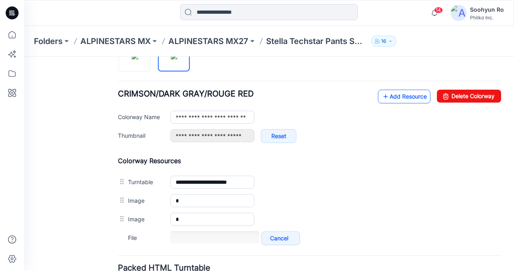
click at [391, 98] on link "Add Resource" at bounding box center [404, 97] width 52 height 14
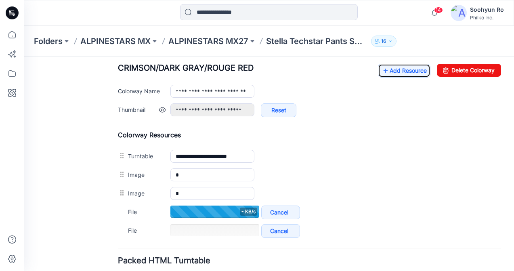
scroll to position [330, 0]
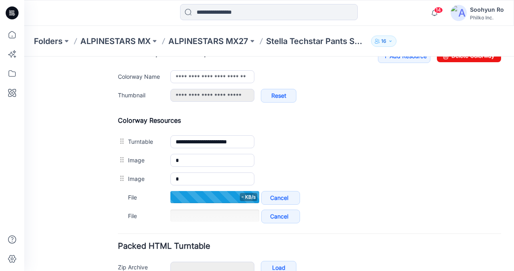
click at [381, 64] on div "**********" at bounding box center [309, 79] width 383 height 61
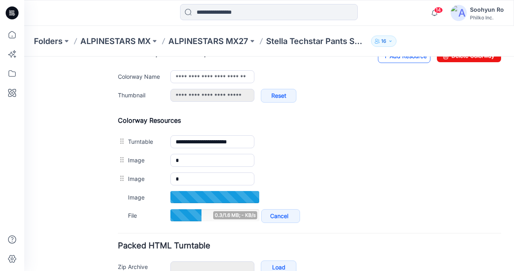
click at [387, 58] on link "Add Resource" at bounding box center [404, 56] width 52 height 14
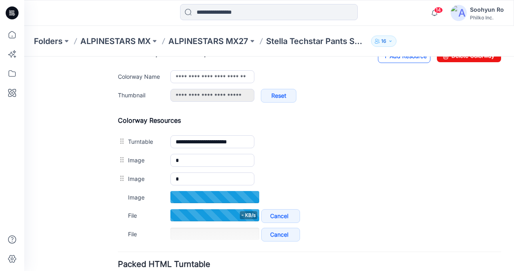
click at [388, 62] on link "Add Resource" at bounding box center [404, 56] width 52 height 14
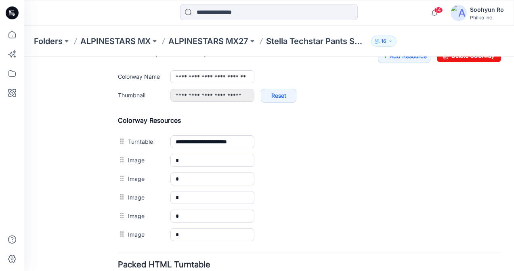
click at [391, 66] on div "**********" at bounding box center [309, 79] width 383 height 61
click at [396, 61] on link "Add Resource" at bounding box center [404, 56] width 52 height 14
click at [398, 63] on div "**********" at bounding box center [309, 79] width 383 height 61
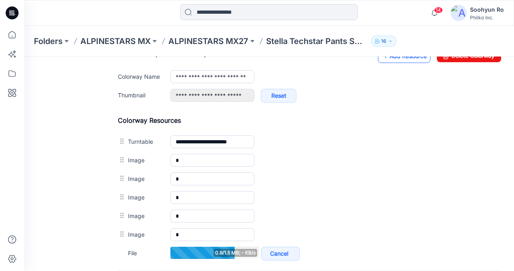
click at [389, 60] on link "Add Resource" at bounding box center [404, 56] width 52 height 14
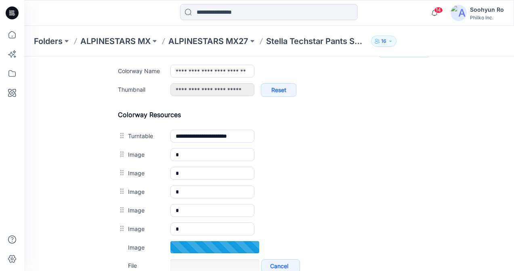
scroll to position [290, 0]
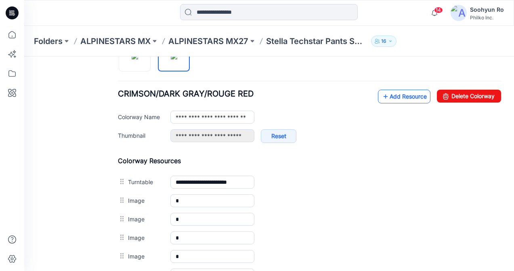
click at [378, 94] on link "Add Resource" at bounding box center [404, 97] width 52 height 14
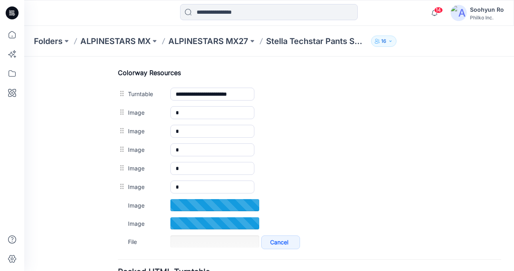
scroll to position [411, 0]
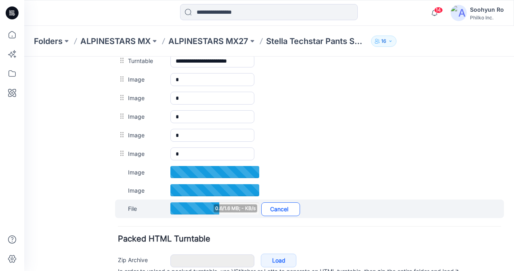
click at [295, 205] on link "Cancel" at bounding box center [280, 209] width 39 height 14
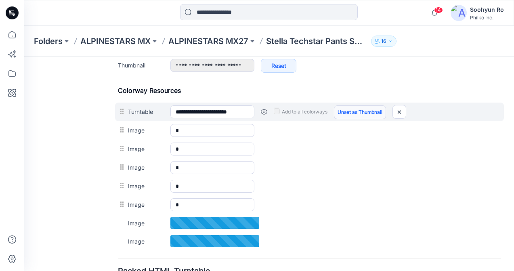
scroll to position [330, 0]
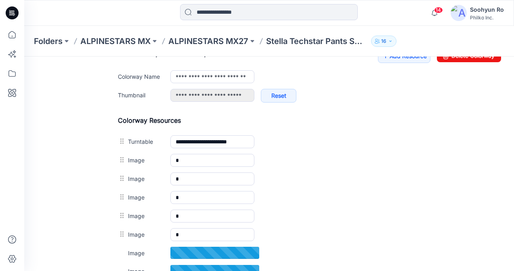
click at [396, 67] on div "**********" at bounding box center [309, 79] width 383 height 61
click at [397, 65] on div "**********" at bounding box center [309, 79] width 383 height 61
click at [397, 64] on div "**********" at bounding box center [309, 79] width 383 height 61
click at [404, 62] on link "Add Resource" at bounding box center [404, 56] width 52 height 14
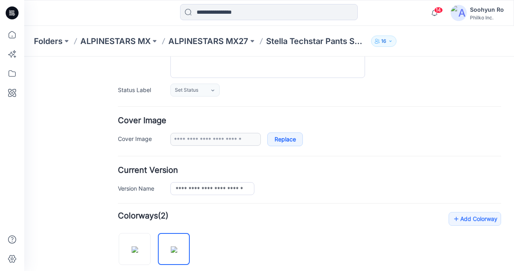
scroll to position [88, 0]
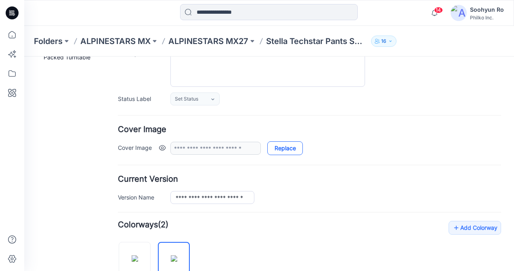
click at [290, 154] on link "Replace" at bounding box center [285, 148] width 36 height 14
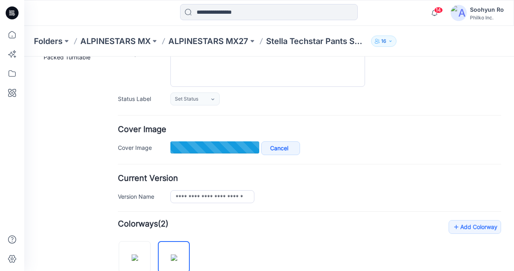
type input "**********"
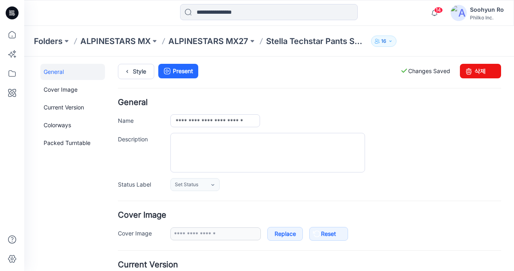
scroll to position [0, 0]
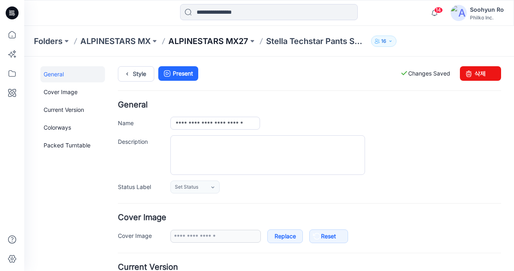
click at [215, 36] on p "ALPINESTARS MX27" at bounding box center [208, 41] width 80 height 11
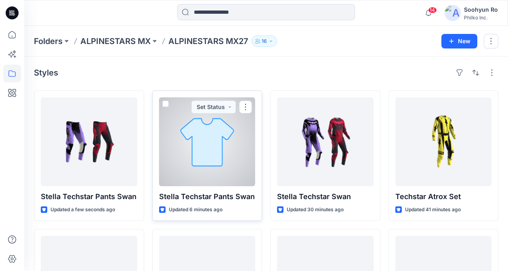
click at [164, 99] on div at bounding box center [207, 141] width 96 height 89
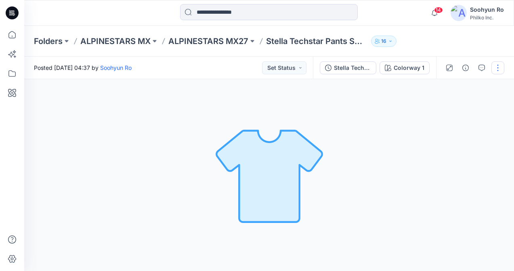
click at [502, 73] on button "button" at bounding box center [497, 67] width 13 height 13
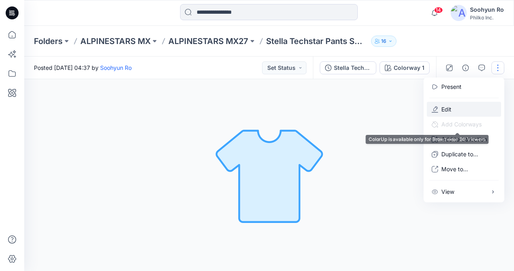
click at [456, 115] on button "Edit" at bounding box center [464, 109] width 74 height 15
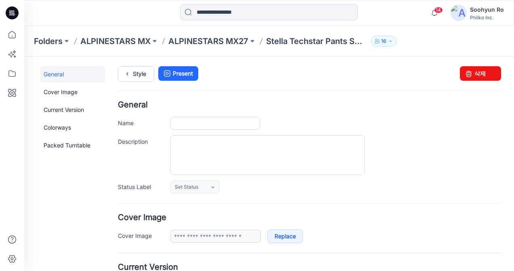
type input "**********"
click at [459, 81] on div "Style Present Changes Saved 삭제" at bounding box center [309, 83] width 383 height 35
drag, startPoint x: 460, startPoint y: 78, endPoint x: 320, endPoint y: 88, distance: 141.2
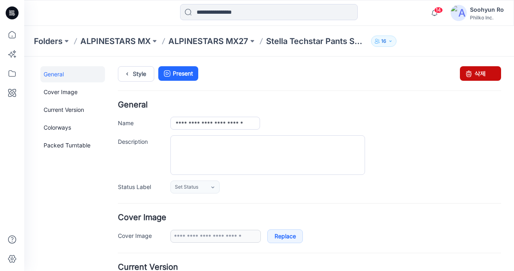
click at [463, 78] on icon at bounding box center [468, 73] width 11 height 15
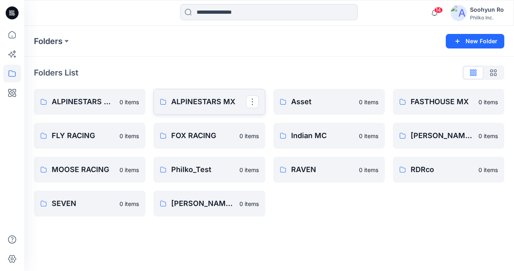
click at [200, 90] on link "ALPINESTARS MX" at bounding box center [208, 102] width 111 height 26
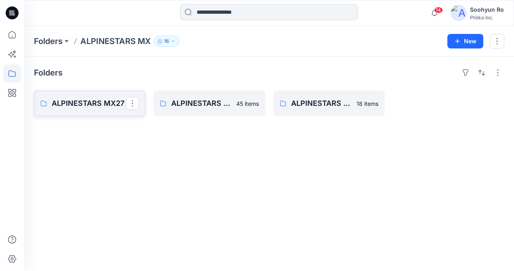
click at [109, 113] on link "ALPINESTARS MX27" at bounding box center [89, 103] width 111 height 26
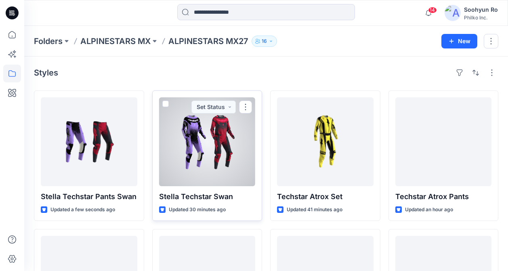
click at [245, 121] on div at bounding box center [207, 141] width 96 height 89
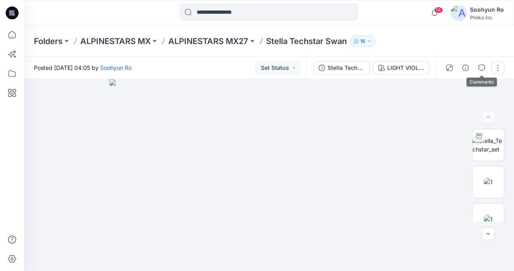
click at [503, 65] on button "button" at bounding box center [497, 67] width 13 height 13
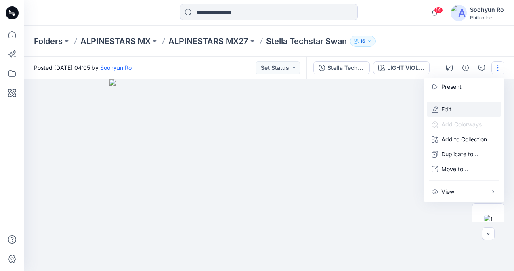
click at [444, 105] on button "Edit" at bounding box center [464, 109] width 74 height 15
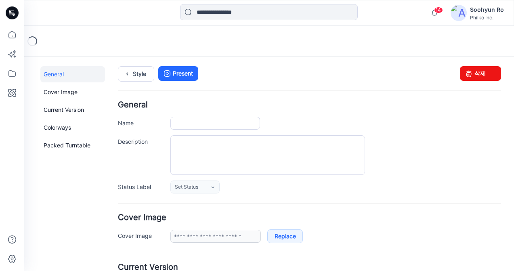
type input "**********"
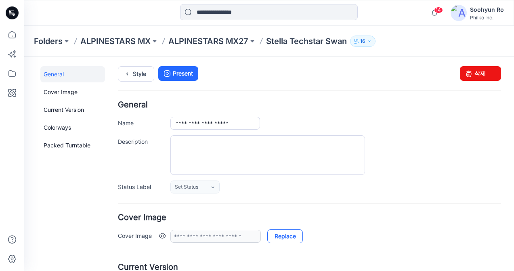
click at [299, 236] on link "Replace" at bounding box center [285, 236] width 36 height 14
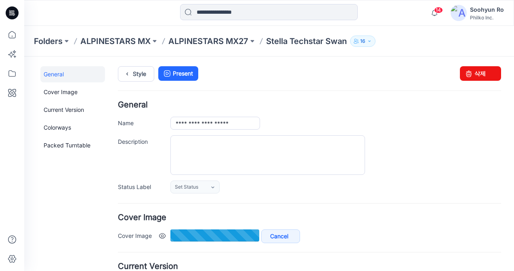
type input "**********"
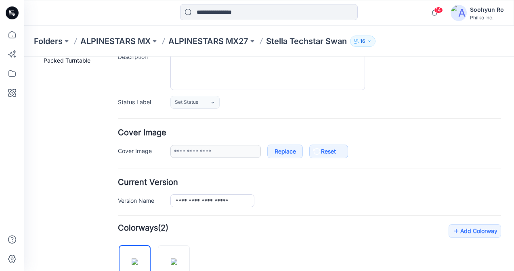
scroll to position [81, 0]
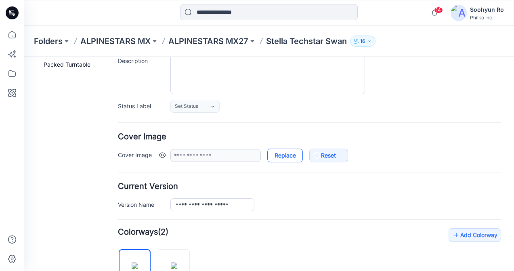
click at [286, 156] on link "Replace" at bounding box center [285, 155] width 36 height 14
click at [188, 38] on p "ALPINESTARS MX27" at bounding box center [208, 41] width 80 height 11
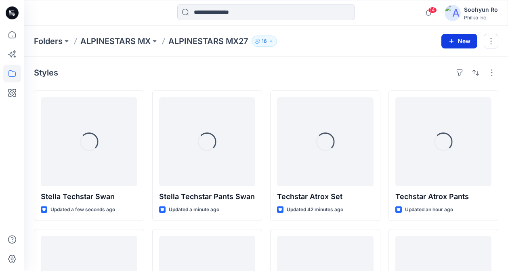
click at [452, 45] on button "New" at bounding box center [459, 41] width 36 height 15
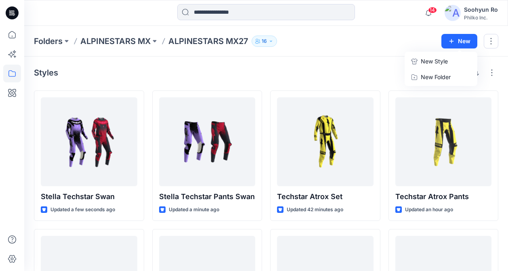
click at [450, 59] on button "New Style" at bounding box center [440, 61] width 69 height 16
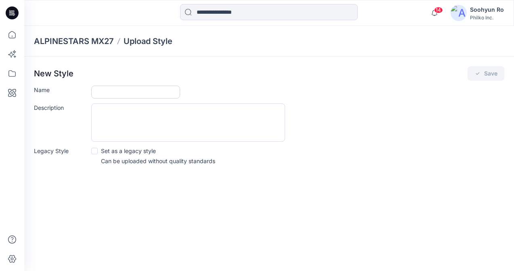
click at [136, 97] on input "Name" at bounding box center [135, 92] width 89 height 13
type input "**********"
click at [478, 69] on button "Save" at bounding box center [485, 73] width 37 height 15
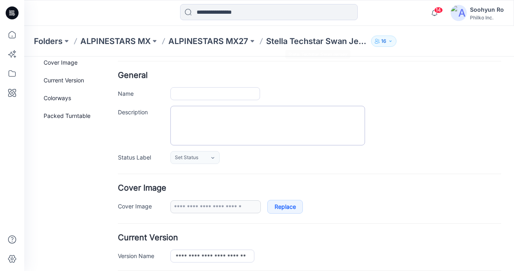
type input "**********"
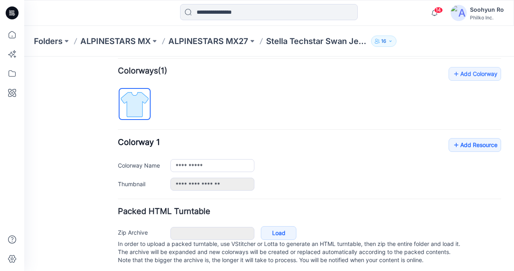
scroll to position [242, 0]
click at [270, 230] on link "Load" at bounding box center [279, 233] width 36 height 14
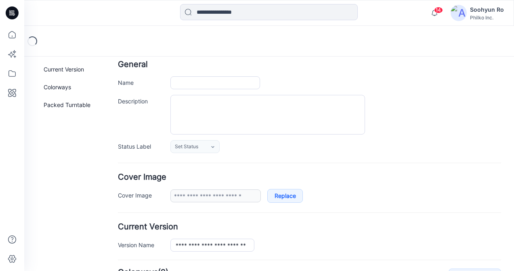
type input "**********"
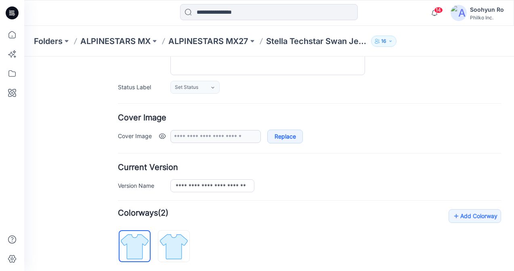
scroll to position [202, 0]
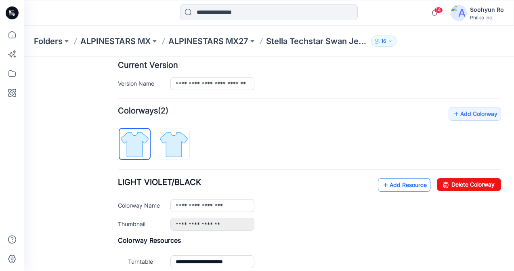
click at [386, 185] on link "Add Resource" at bounding box center [404, 185] width 52 height 14
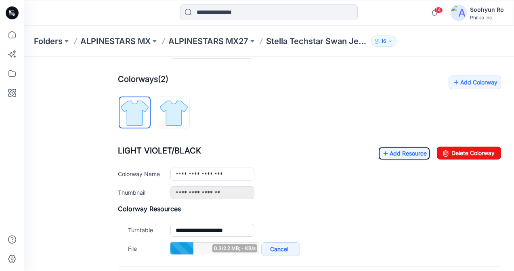
scroll to position [282, 0]
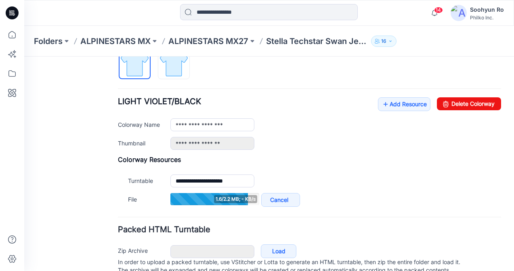
click at [401, 94] on div "**********" at bounding box center [309, 117] width 383 height 182
click at [397, 110] on link "Add Resource" at bounding box center [404, 104] width 52 height 14
click at [393, 98] on link "Add Resource" at bounding box center [404, 104] width 52 height 14
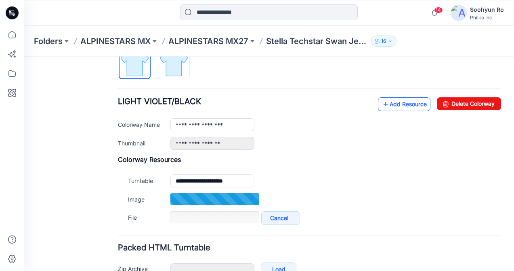
click at [401, 103] on link "Add Resource" at bounding box center [404, 104] width 52 height 14
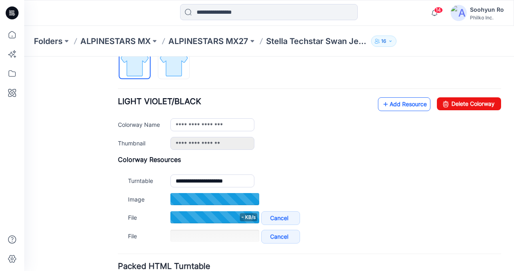
click at [405, 101] on link "Add Resource" at bounding box center [404, 104] width 52 height 14
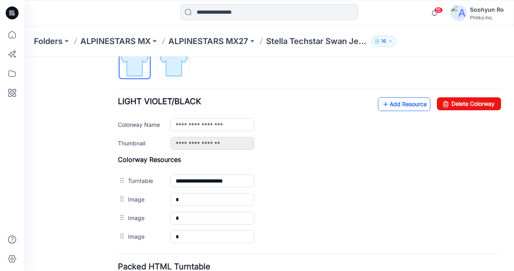
click at [389, 109] on link "Add Resource" at bounding box center [404, 104] width 52 height 14
click at [391, 103] on link "Add Resource" at bounding box center [404, 104] width 52 height 14
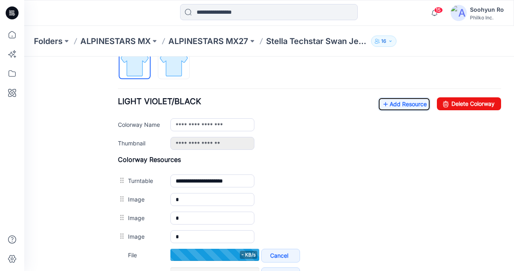
scroll to position [323, 0]
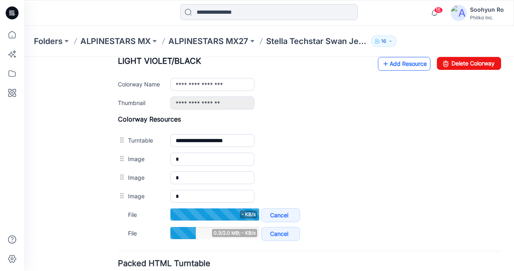
click at [396, 65] on link "Add Resource" at bounding box center [404, 64] width 52 height 14
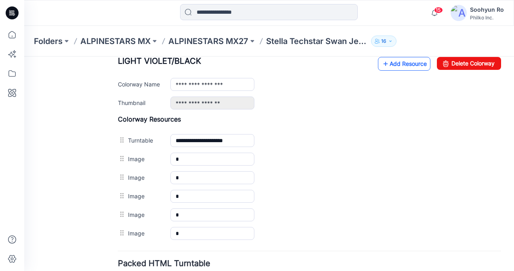
click at [406, 62] on link "Add Resource" at bounding box center [404, 64] width 52 height 14
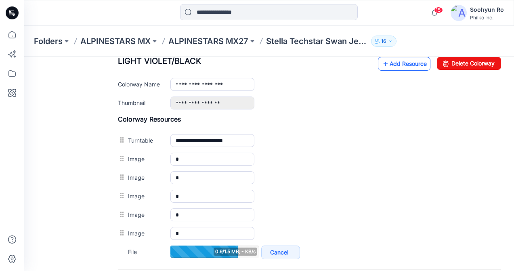
click at [389, 59] on link "Add Resource" at bounding box center [404, 64] width 52 height 14
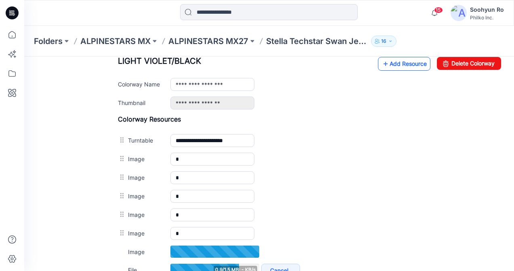
click at [399, 67] on link "Add Resource" at bounding box center [404, 64] width 52 height 14
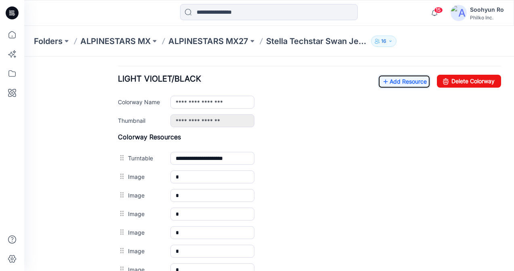
scroll to position [282, 0]
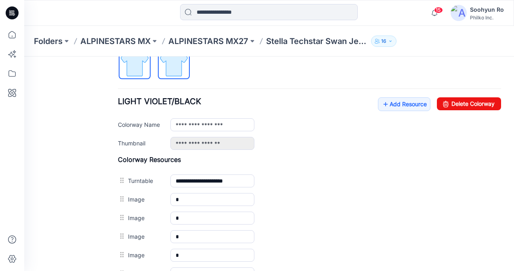
click at [188, 71] on img at bounding box center [174, 63] width 30 height 30
type input "**********"
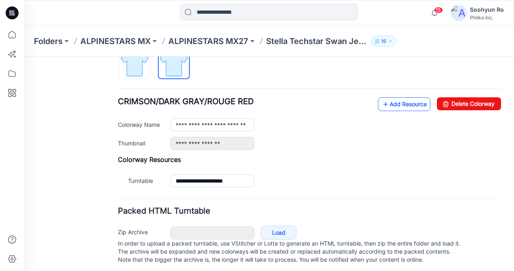
click at [402, 102] on link "Add Resource" at bounding box center [404, 104] width 52 height 14
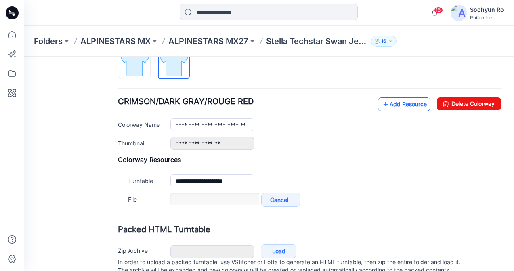
click at [394, 99] on link "Add Resource" at bounding box center [404, 104] width 52 height 14
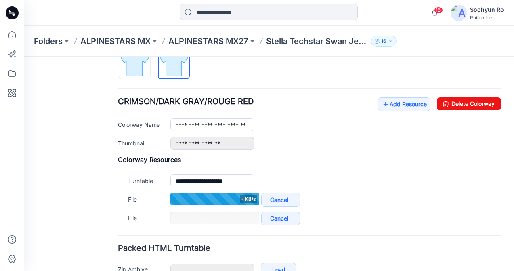
click at [368, 107] on div "**********" at bounding box center [309, 123] width 383 height 52
click at [378, 105] on link "Add Resource" at bounding box center [404, 104] width 52 height 14
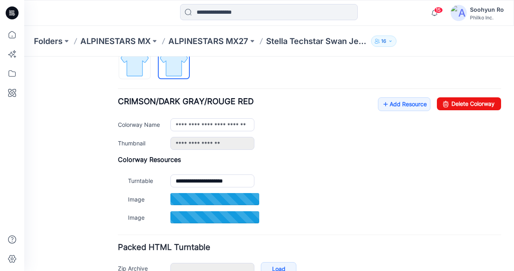
click at [424, 99] on ul "Add Resource Delete Colorway" at bounding box center [439, 103] width 123 height 13
click at [414, 100] on link "Add Resource" at bounding box center [404, 104] width 52 height 14
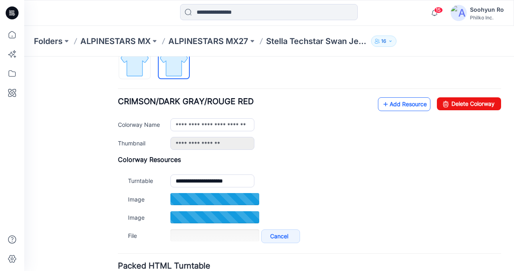
click at [399, 103] on link "Add Resource" at bounding box center [404, 104] width 52 height 14
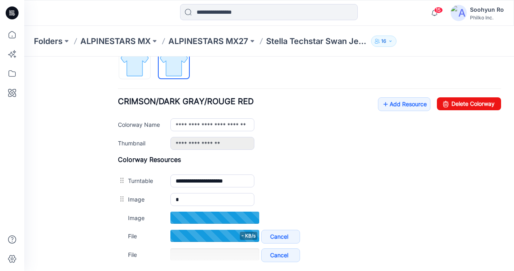
click at [4, 107] on div at bounding box center [12, 148] width 18 height 245
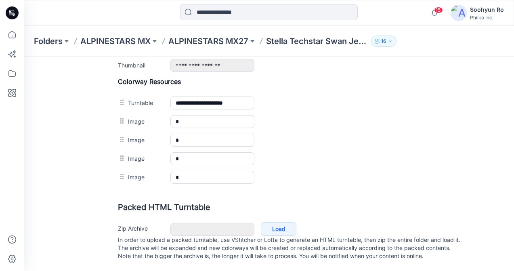
scroll to position [247, 0]
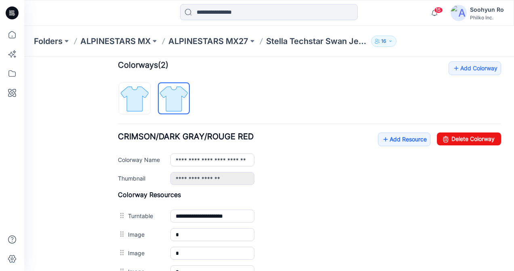
click at [381, 147] on div "**********" at bounding box center [309, 158] width 383 height 52
click at [385, 138] on link "Add Resource" at bounding box center [404, 139] width 52 height 14
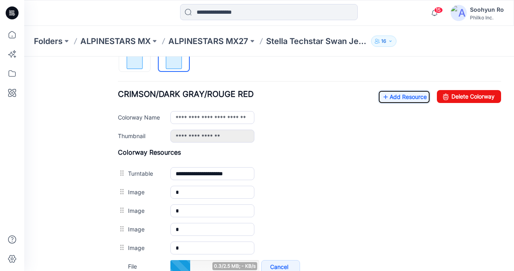
scroll to position [288, 0]
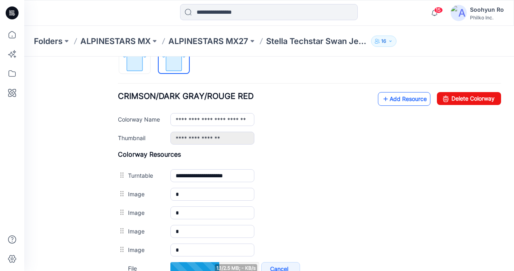
click at [396, 100] on link "Add Resource" at bounding box center [404, 99] width 52 height 14
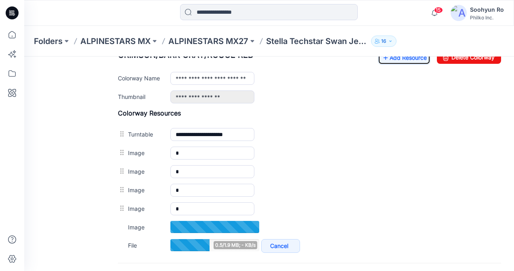
scroll to position [324, 0]
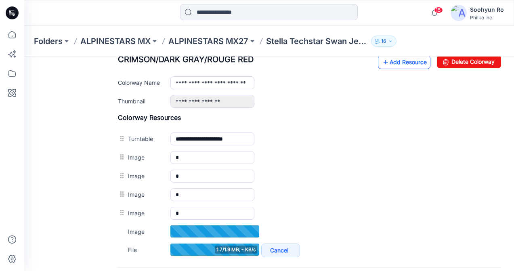
click at [401, 65] on link "Add Resource" at bounding box center [404, 62] width 52 height 14
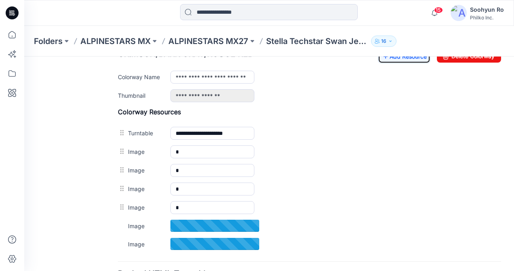
scroll to position [324, 0]
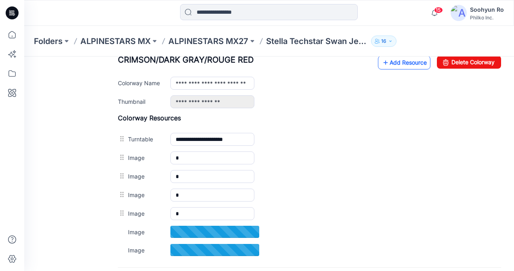
click at [385, 69] on link "Add Resource" at bounding box center [404, 63] width 52 height 14
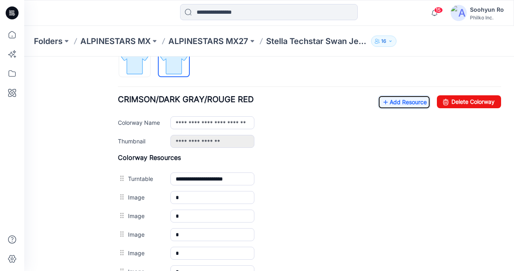
scroll to position [284, 0]
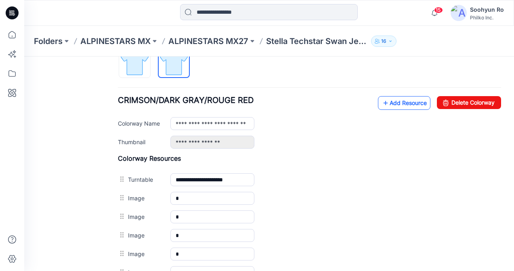
click at [389, 98] on link "Add Resource" at bounding box center [404, 103] width 52 height 14
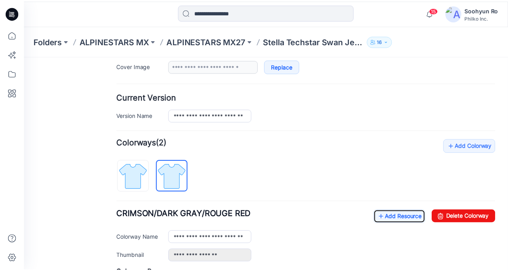
scroll to position [160, 0]
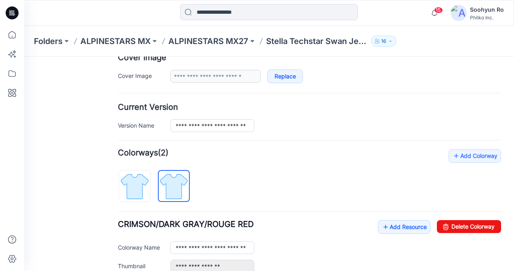
click at [282, 83] on form "**********" at bounding box center [309, 239] width 383 height 596
click at [284, 80] on link "Replace" at bounding box center [285, 76] width 36 height 14
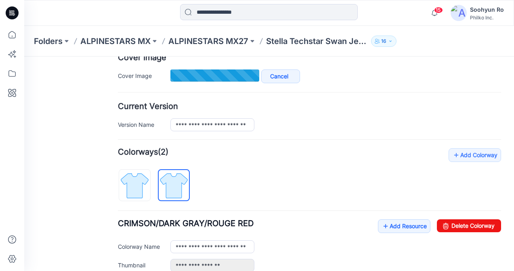
type input "**********"
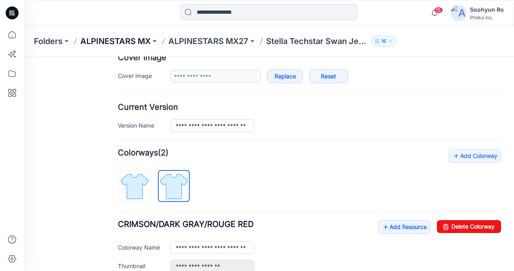
click at [132, 35] on div "Folders ALPINESTARS MX ALPINESTARS MX27 Stella Techstar Swan Jersey 16" at bounding box center [268, 41] width 489 height 31
click at [131, 40] on p "ALPINESTARS MX" at bounding box center [115, 41] width 70 height 11
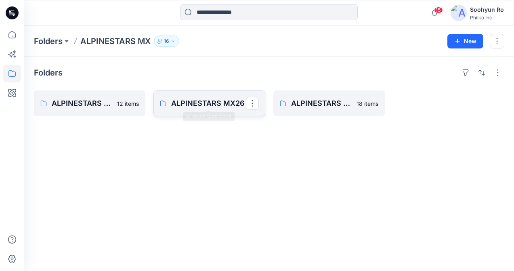
click at [182, 105] on p "ALPINESTARS MX26" at bounding box center [208, 103] width 74 height 11
click at [64, 94] on link "ALPINESTARS MX27" at bounding box center [89, 103] width 111 height 26
